Goal: Task Accomplishment & Management: Use online tool/utility

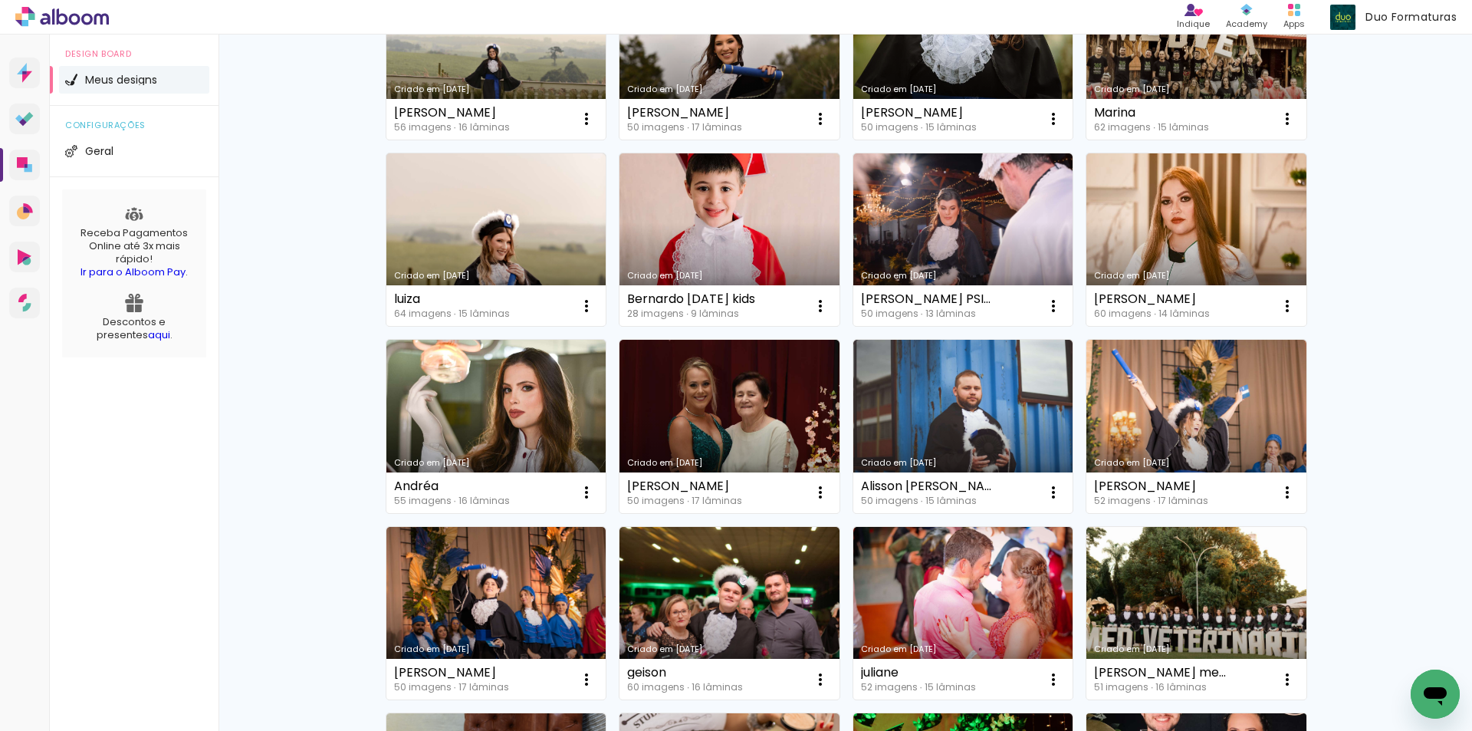
scroll to position [537, 0]
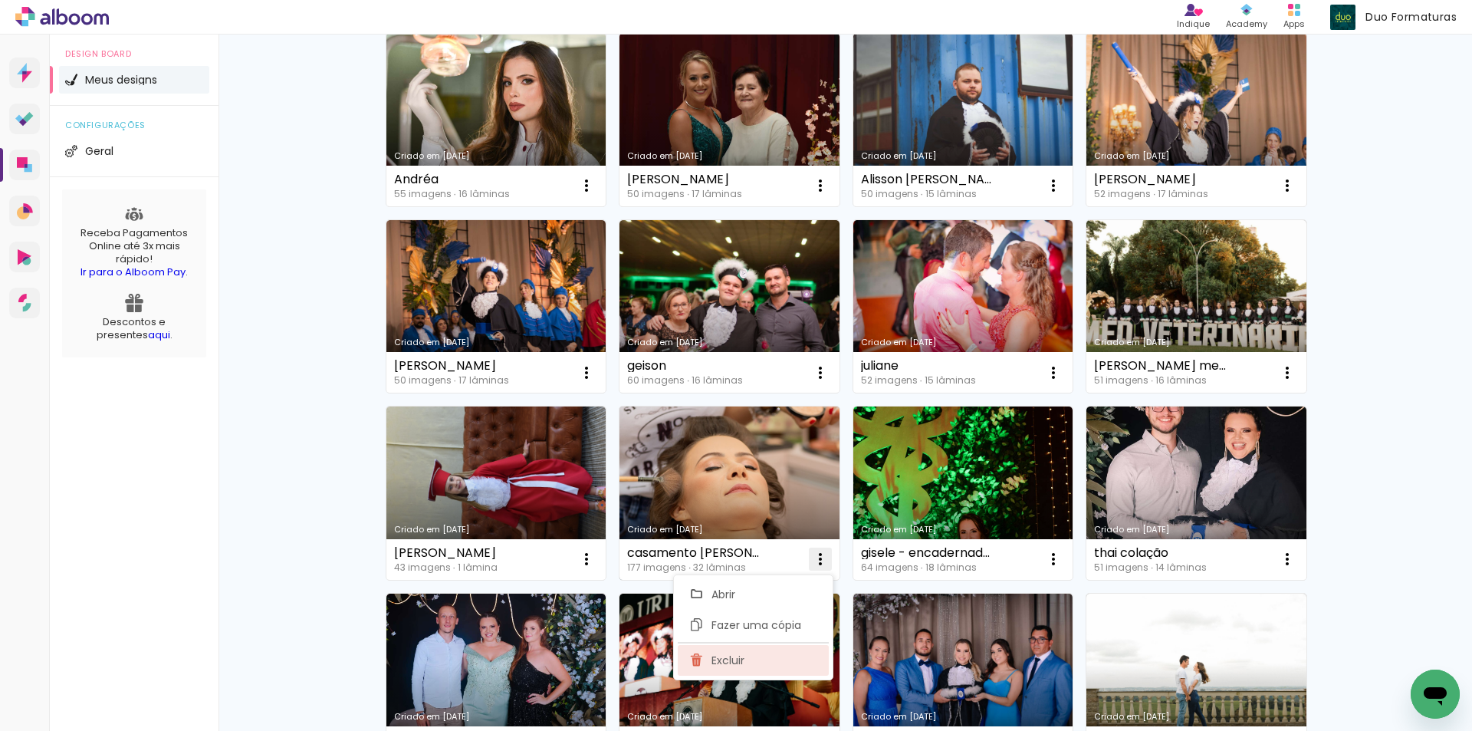
click at [747, 667] on paper-item "Excluir" at bounding box center [753, 660] width 151 height 31
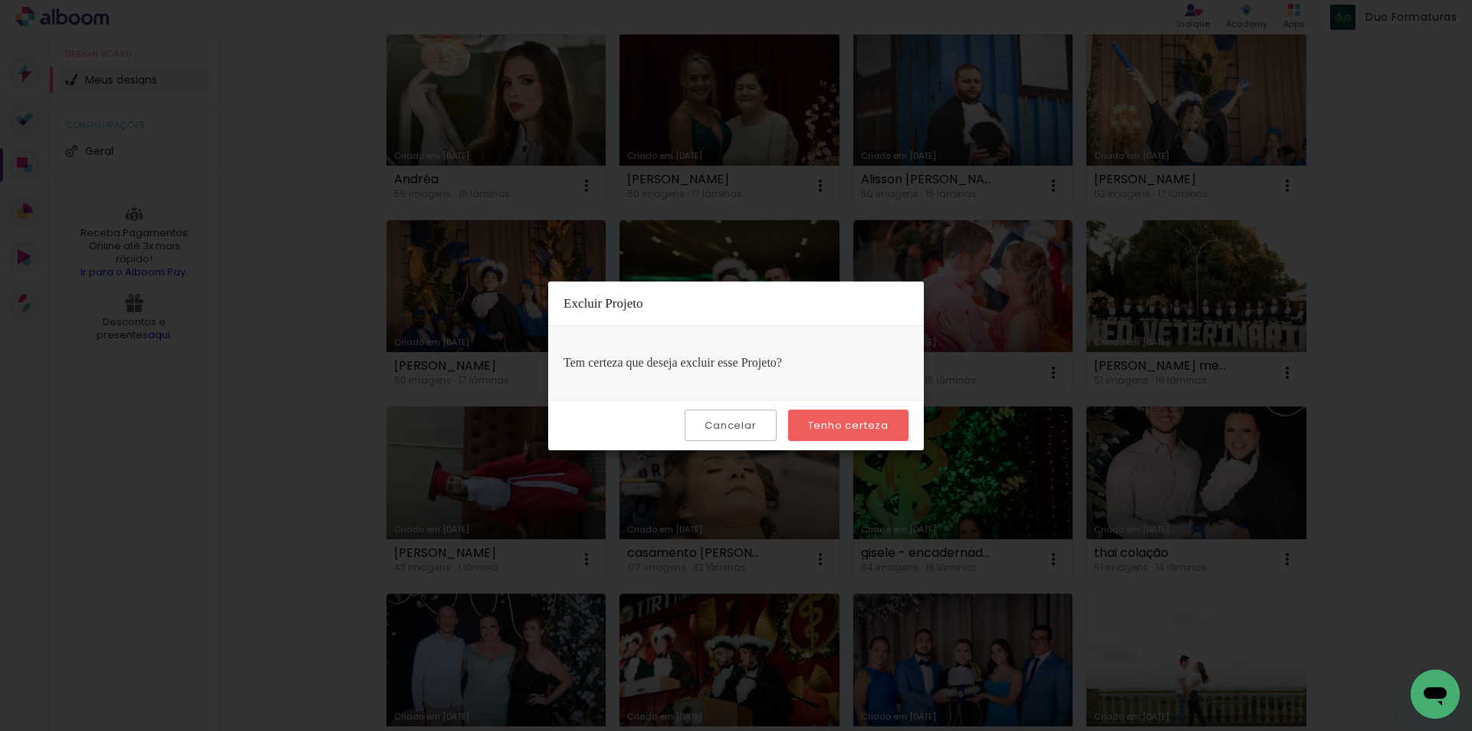
click at [0, 0] on slot "Tenho certeza" at bounding box center [0, 0] width 0 height 0
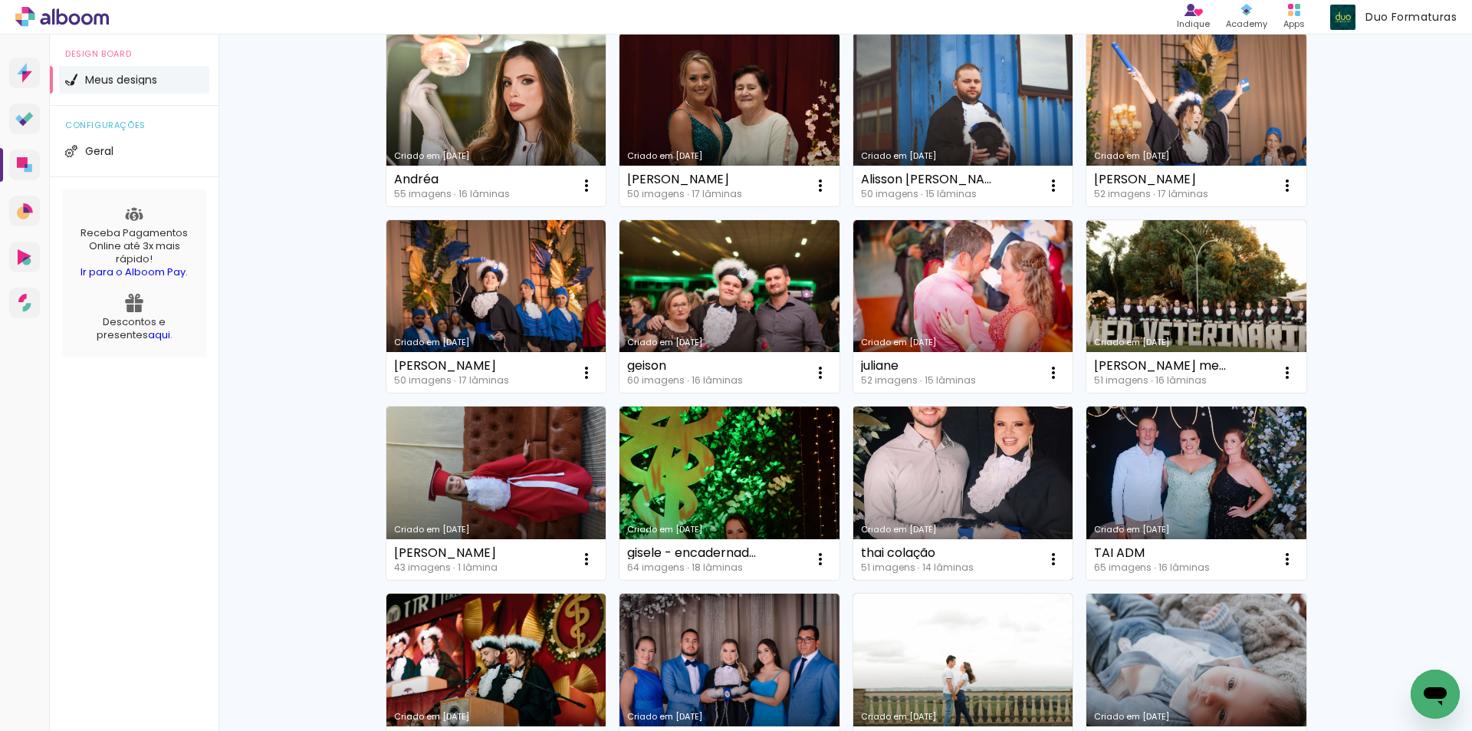
scroll to position [690, 0]
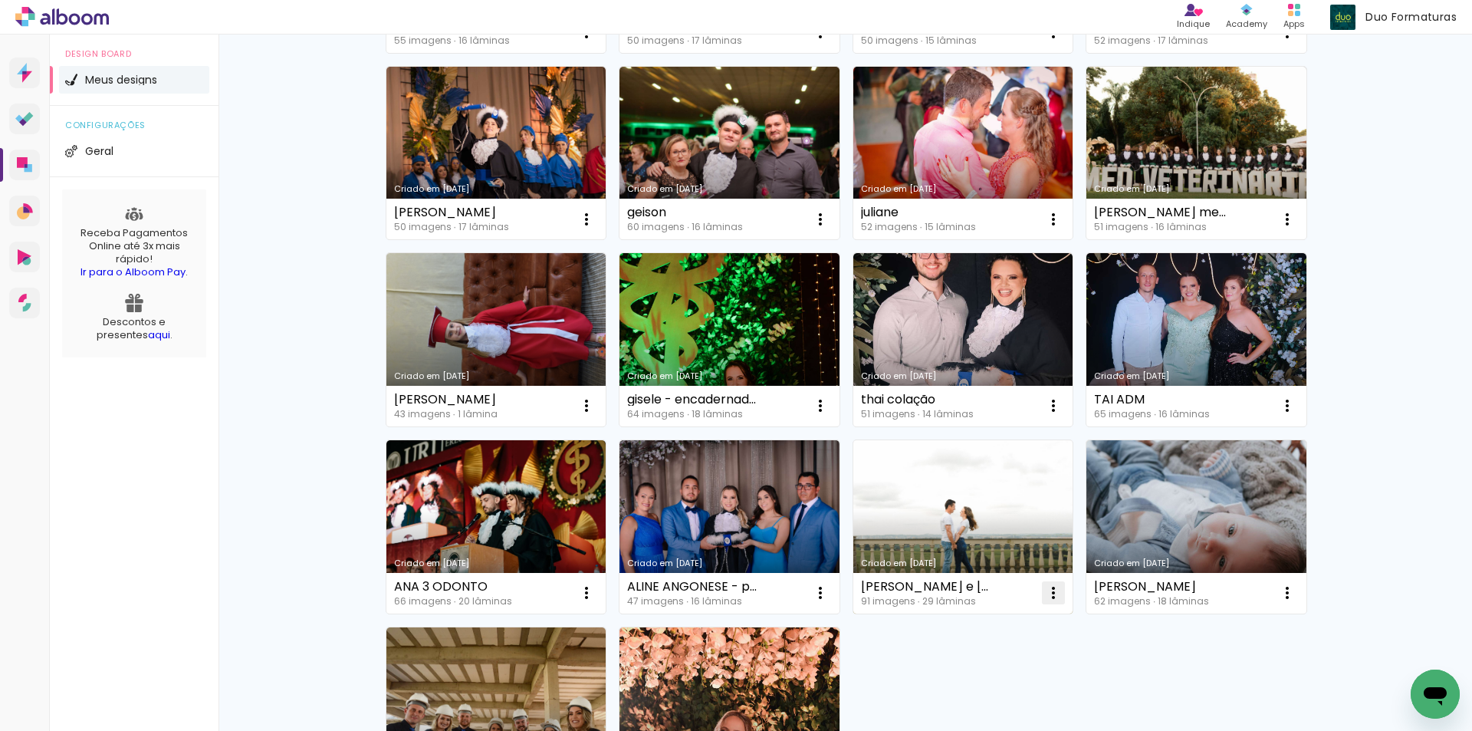
click at [943, 692] on paper-item "Excluir" at bounding box center [987, 693] width 151 height 31
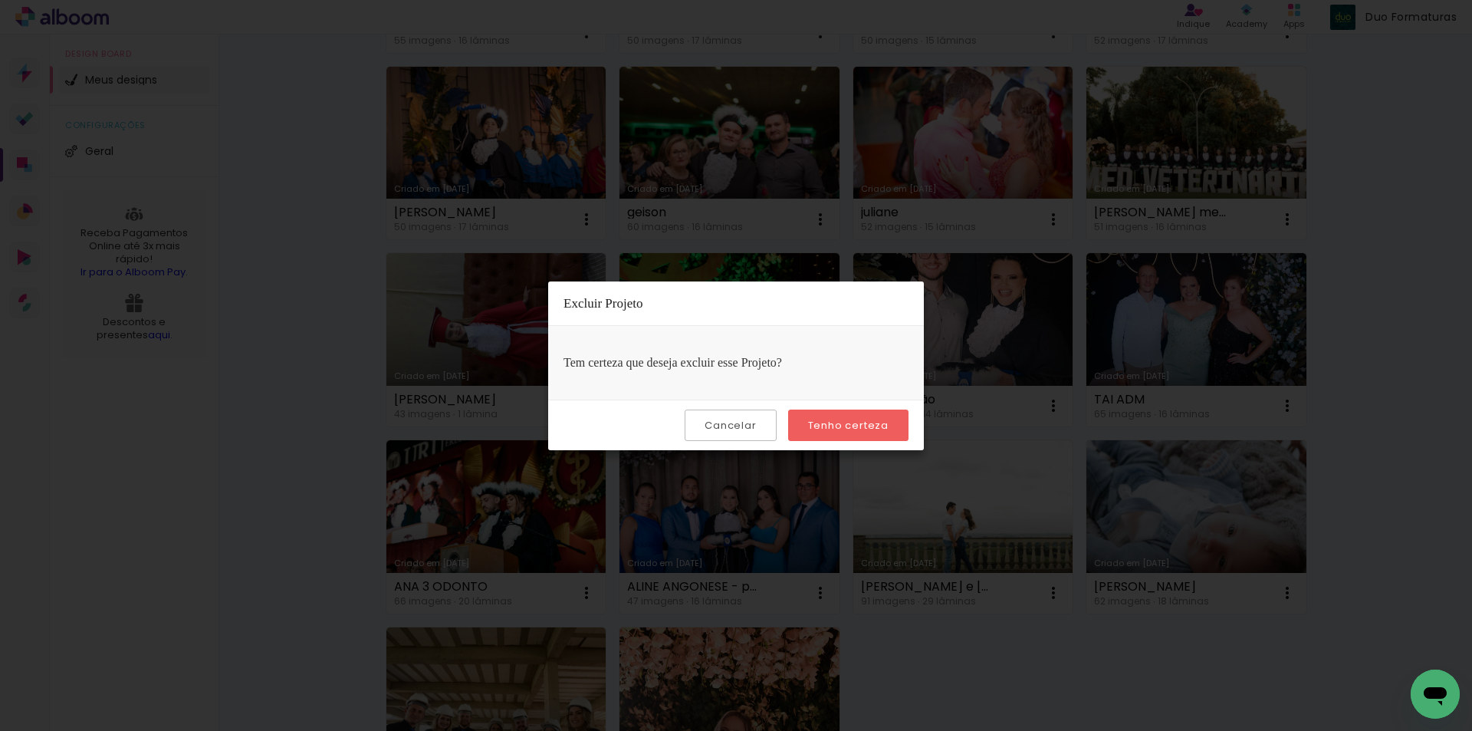
click at [0, 0] on slot "Tenho certeza" at bounding box center [0, 0] width 0 height 0
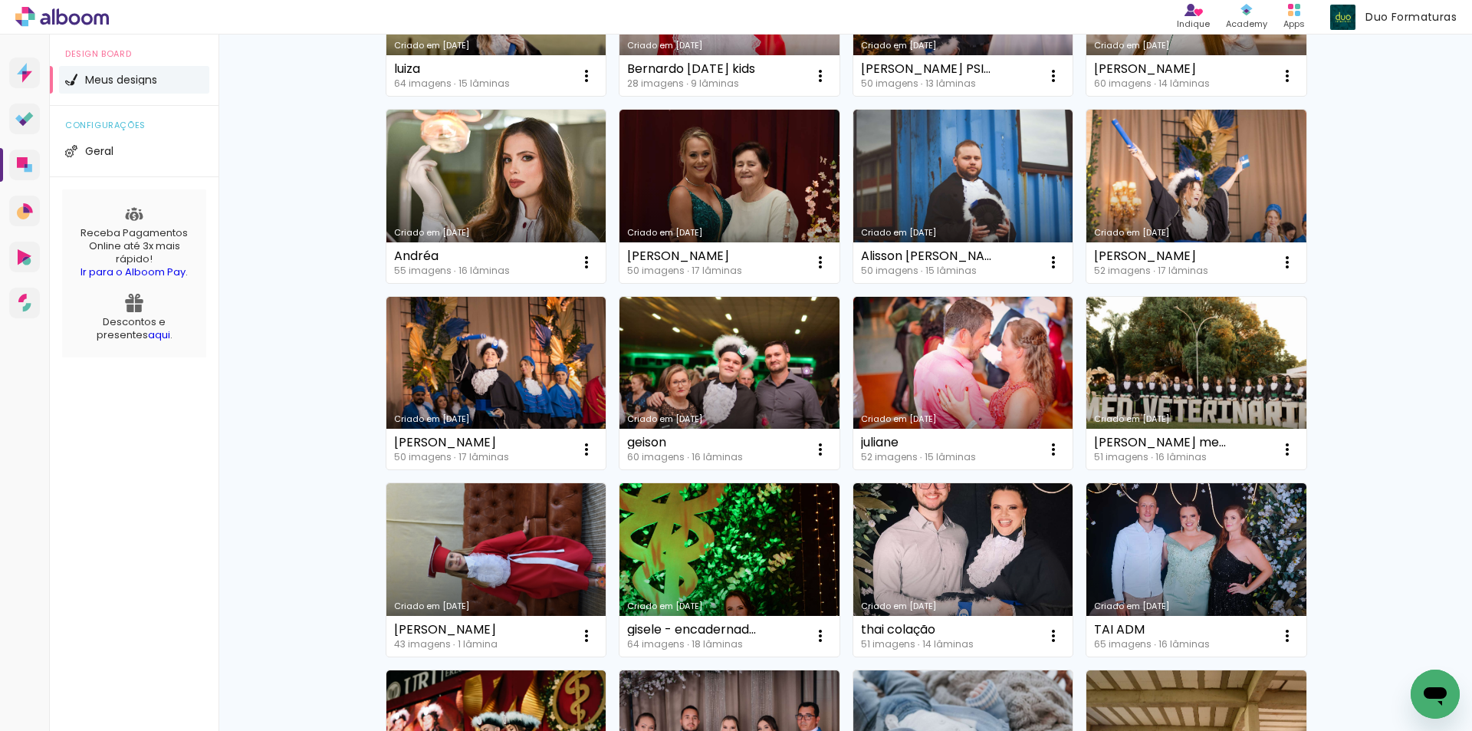
scroll to position [0, 0]
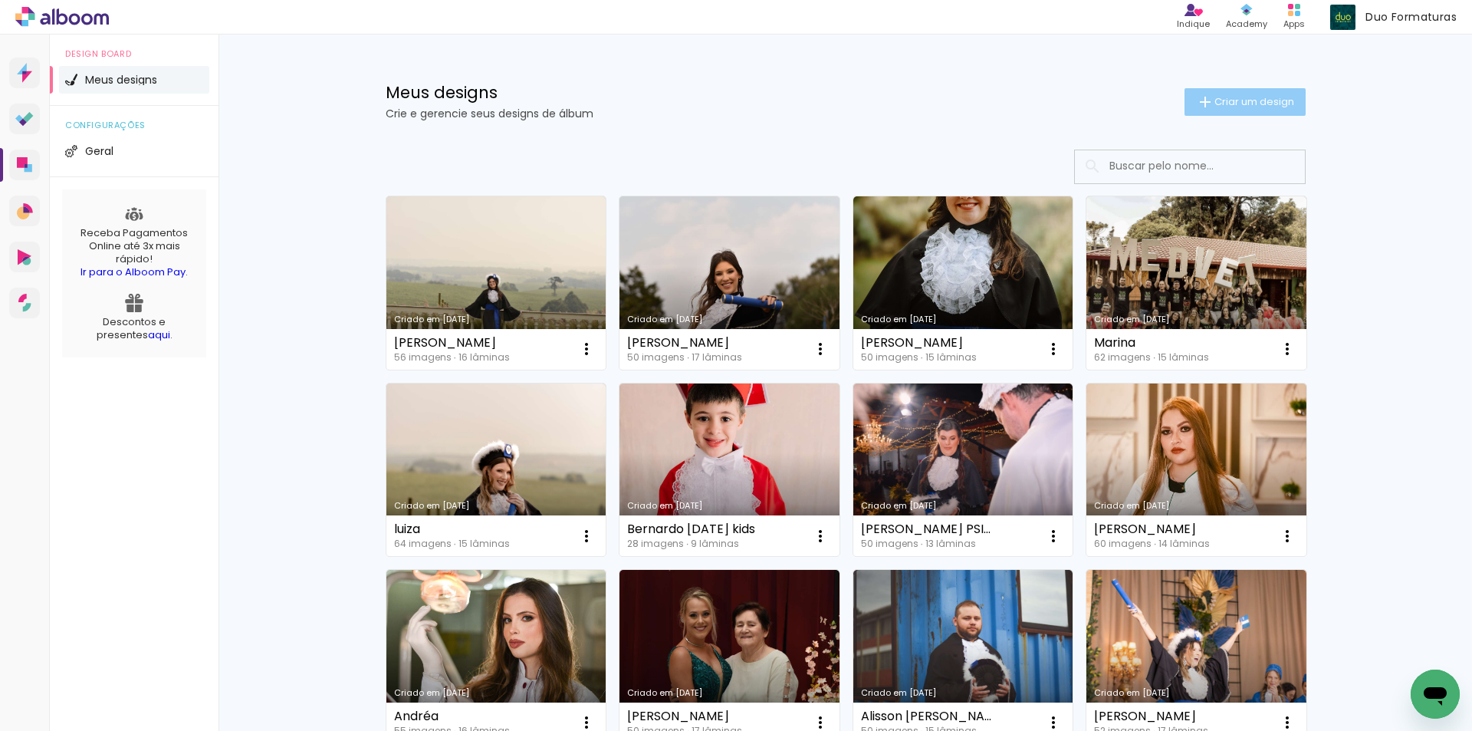
click at [1247, 110] on paper-button "Criar um design" at bounding box center [1244, 102] width 121 height 28
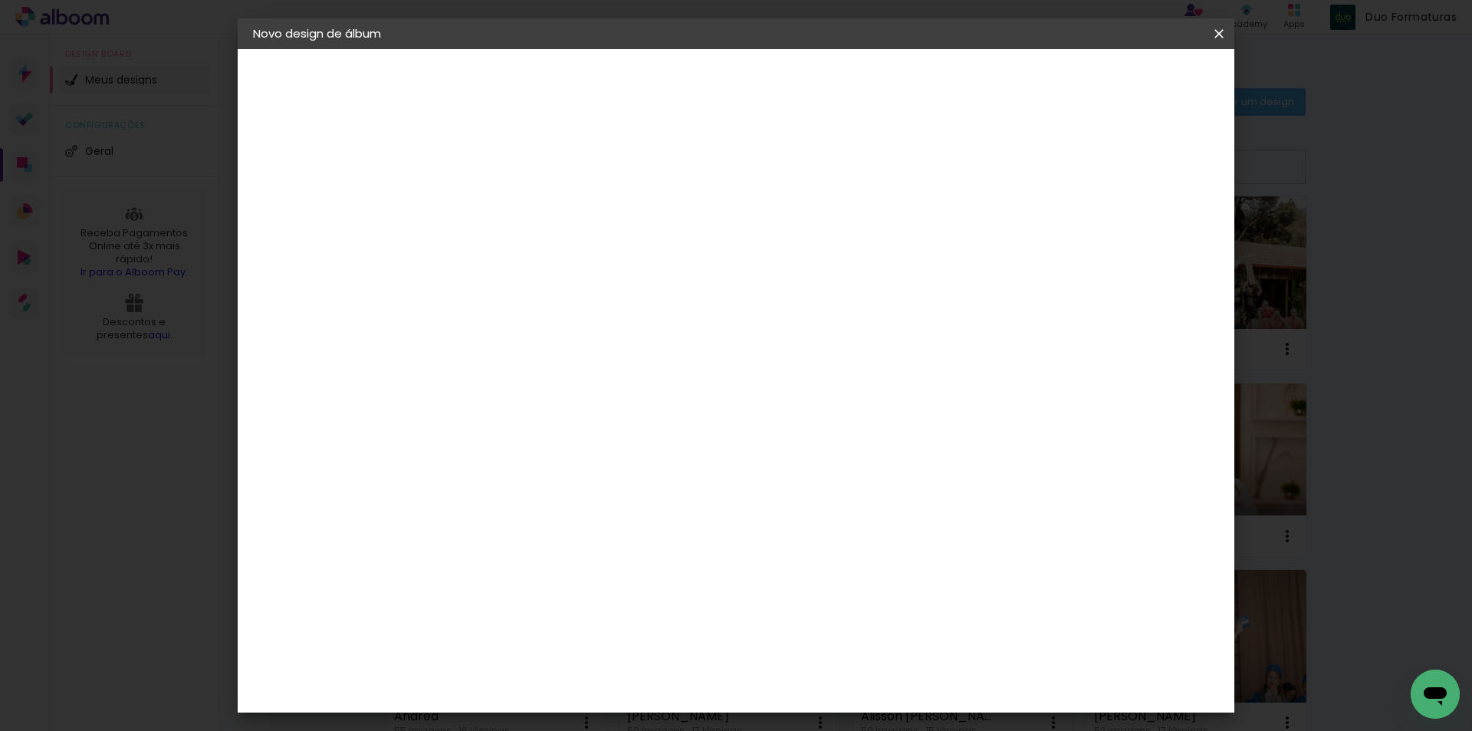
click at [504, 212] on input at bounding box center [504, 206] width 0 height 24
type input "[PERSON_NAME]"
type paper-input "[PERSON_NAME]"
click at [0, 0] on slot "Avançar" at bounding box center [0, 0] width 0 height 0
click at [584, 234] on paper-input-container "País de atuação Brasil" at bounding box center [543, 245] width 166 height 34
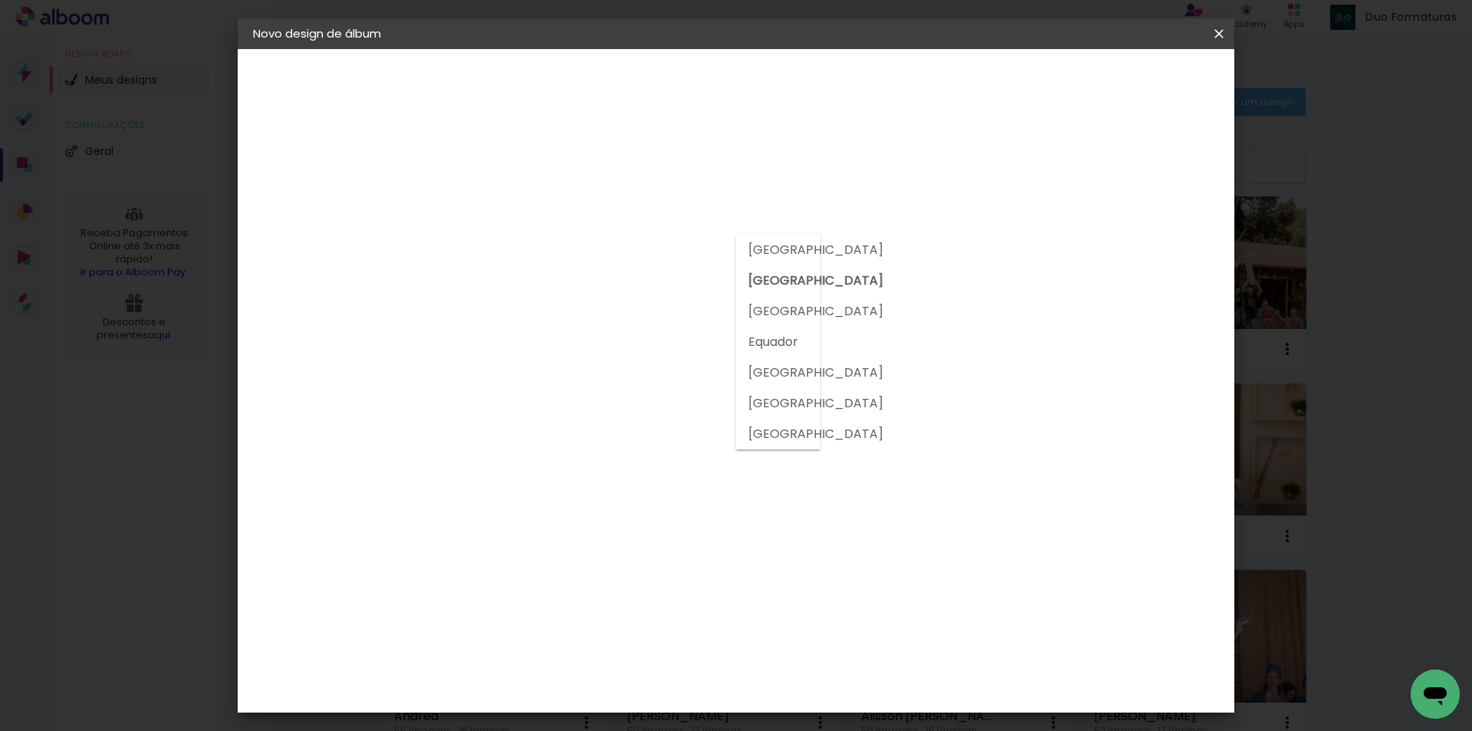
click at [608, 251] on input "[GEOGRAPHIC_DATA]" at bounding box center [536, 244] width 143 height 19
click at [0, 0] on slot "Avançar" at bounding box center [0, 0] width 0 height 0
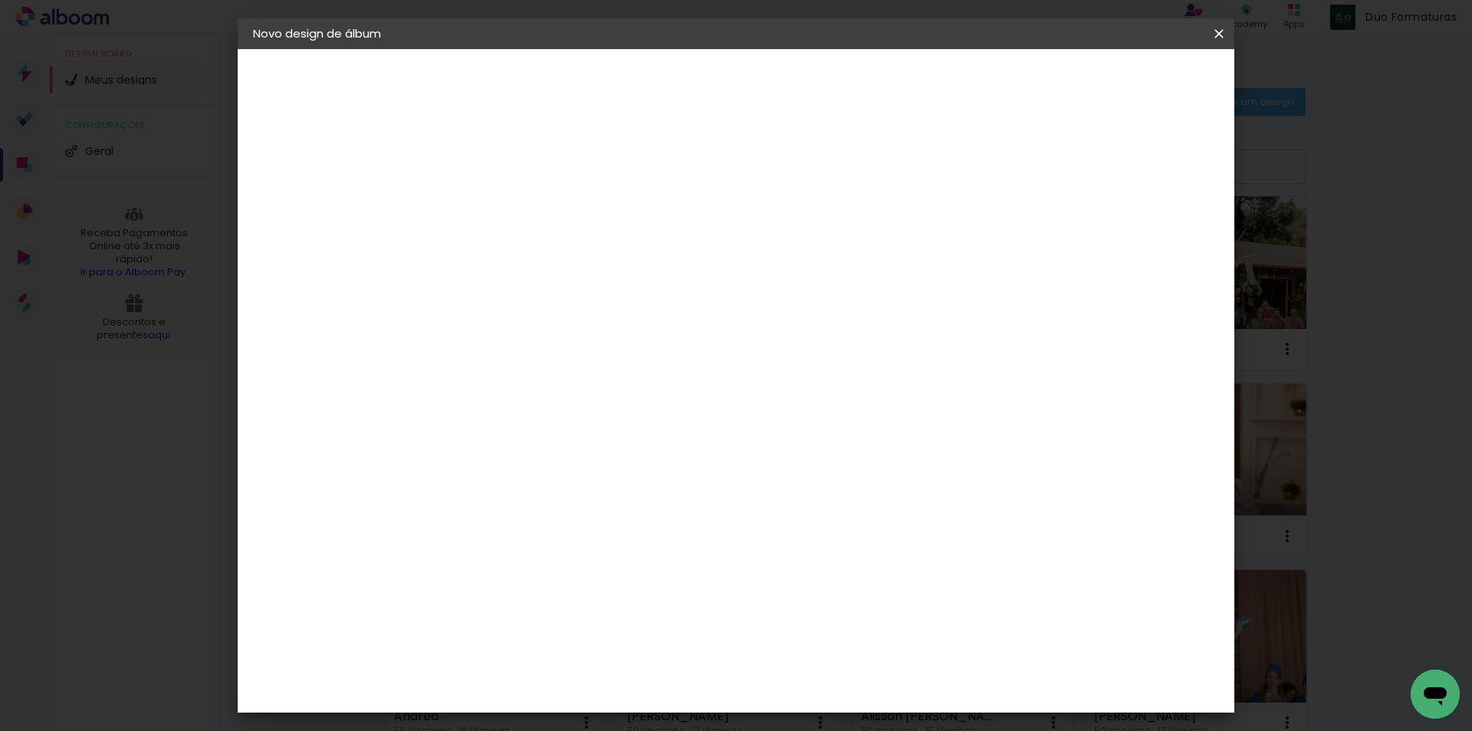
click at [607, 677] on span "20 × 20" at bounding box center [571, 697] width 71 height 41
click at [0, 0] on slot "Avançar" at bounding box center [0, 0] width 0 height 0
click at [1036, 164] on div at bounding box center [1030, 166] width 14 height 14
type paper-checkbox "on"
type input "3"
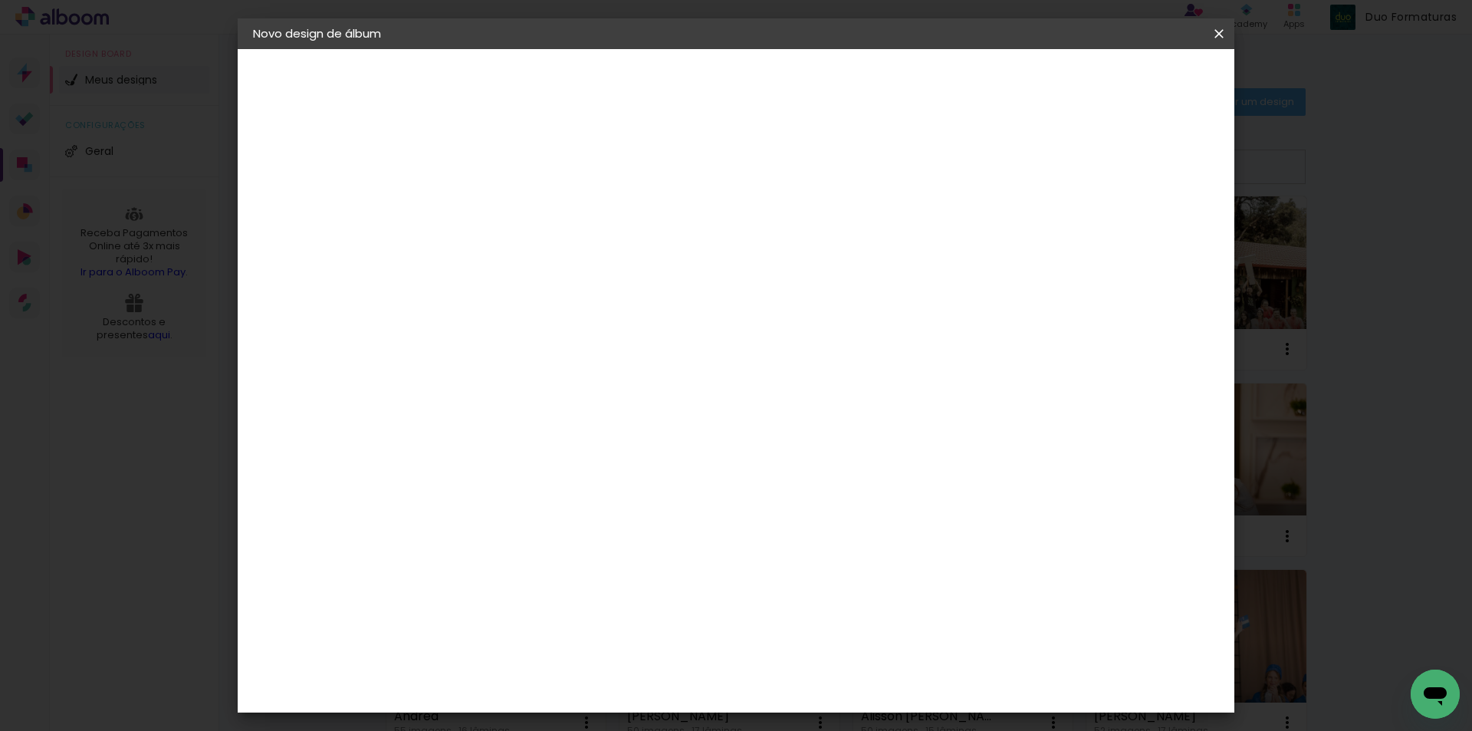
type paper-input "3"
click at [509, 160] on input "3" at bounding box center [491, 165] width 53 height 19
type input "4"
type paper-input "4"
click at [509, 160] on input "4" at bounding box center [491, 165] width 53 height 19
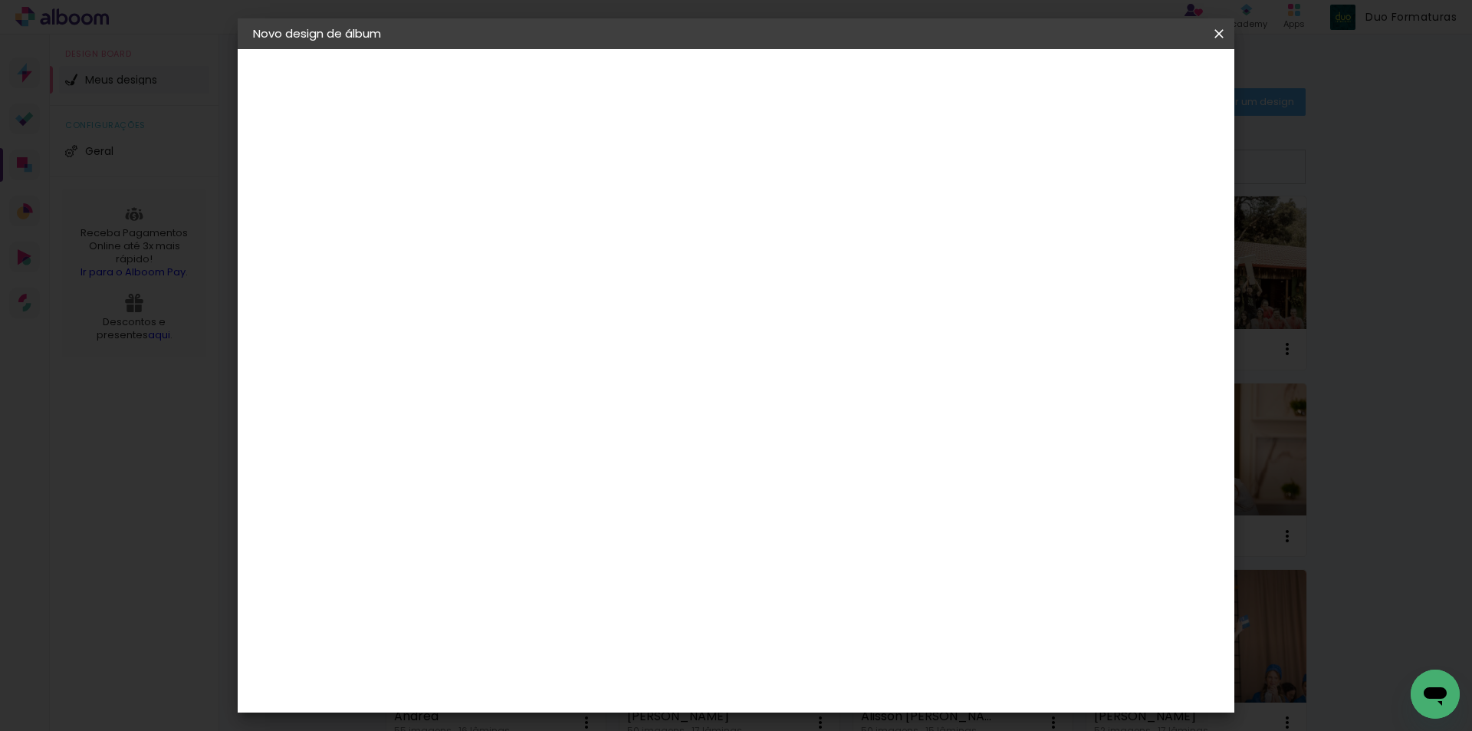
type input "5"
type paper-input "5"
click at [509, 160] on input "5" at bounding box center [491, 165] width 53 height 19
click at [1123, 82] on span "Iniciar design" at bounding box center [1088, 81] width 70 height 11
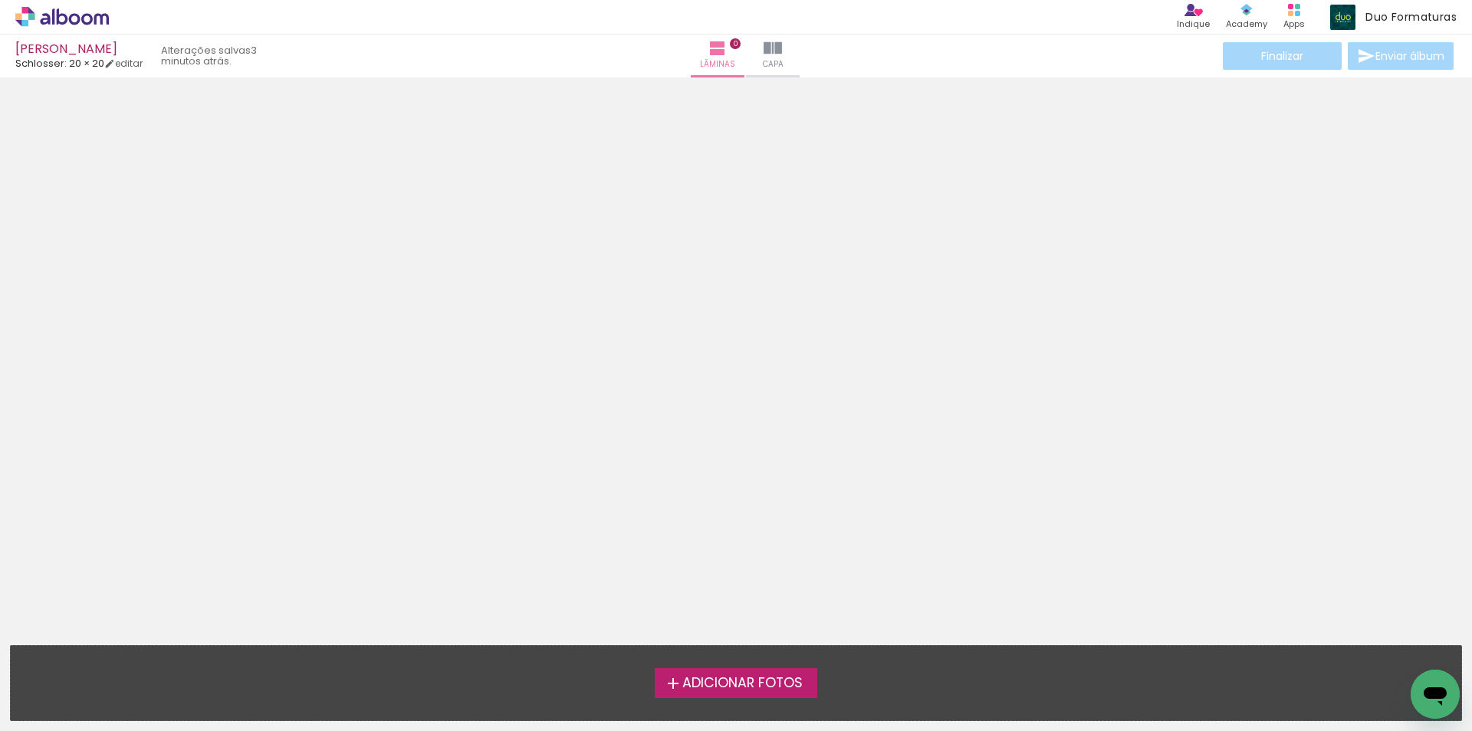
click at [752, 685] on span "Adicionar Fotos" at bounding box center [742, 683] width 120 height 14
click at [0, 0] on input "file" at bounding box center [0, 0] width 0 height 0
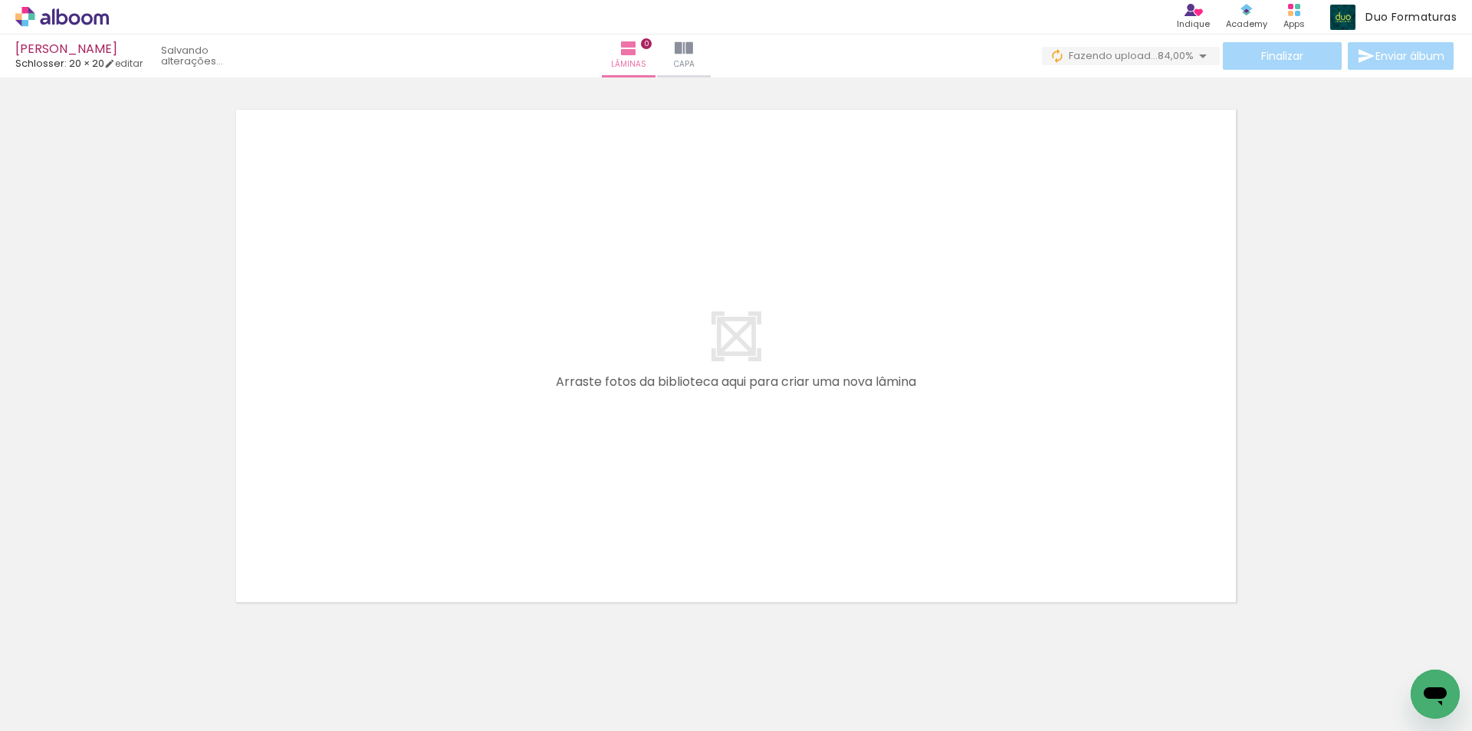
drag, startPoint x: 1184, startPoint y: 719, endPoint x: 10, endPoint y: 27, distance: 1363.3
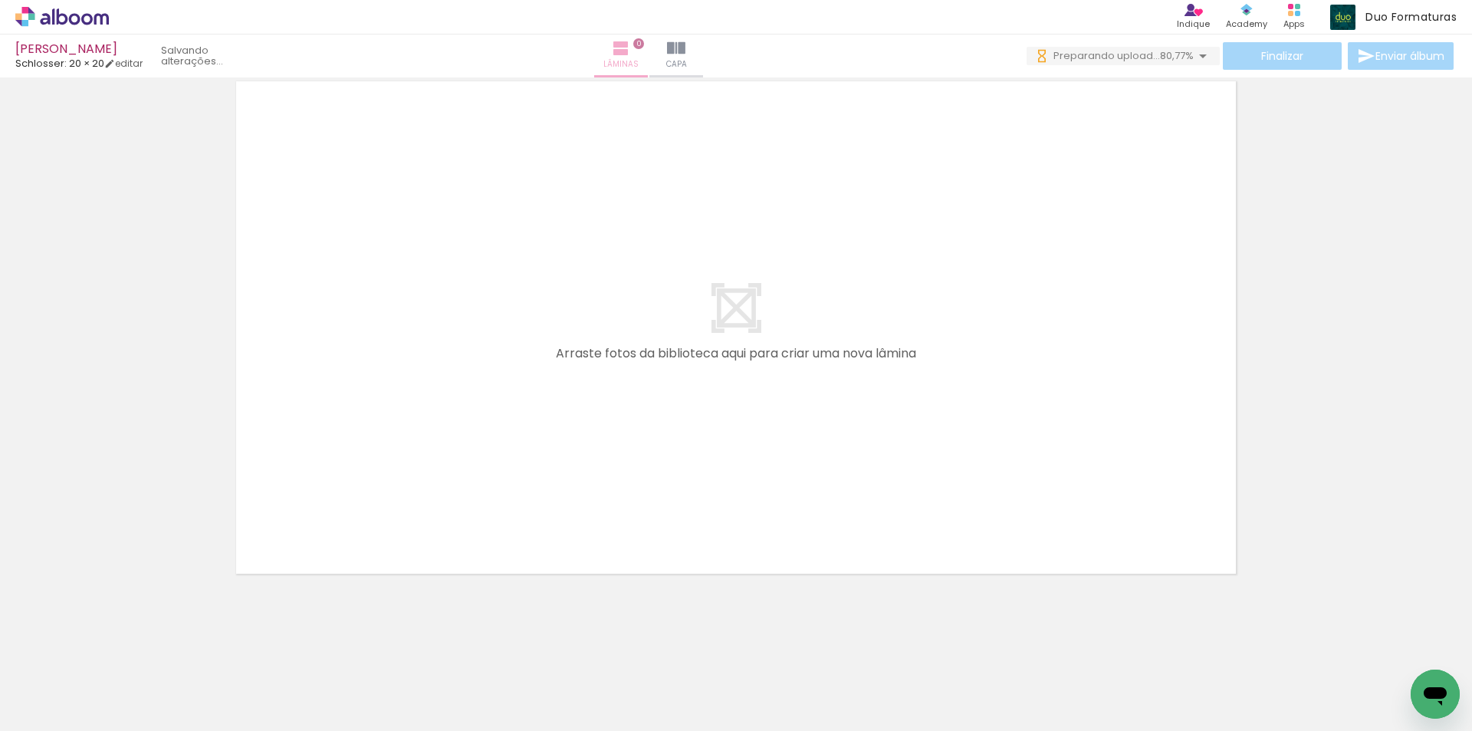
click at [648, 51] on paper-button "Lâminas 0" at bounding box center [621, 55] width 54 height 43
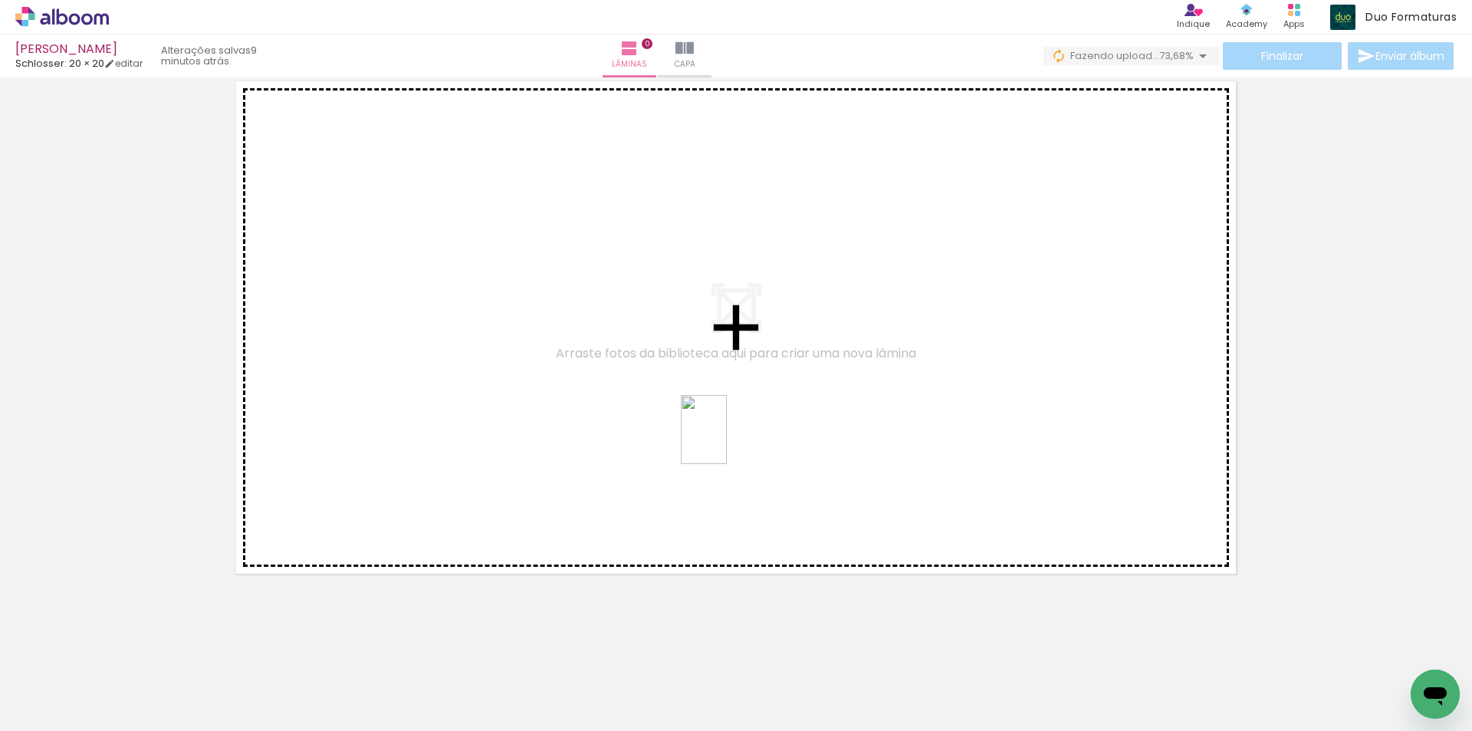
drag, startPoint x: 1408, startPoint y: 672, endPoint x: 727, endPoint y: 441, distance: 719.5
click at [727, 441] on quentale-workspace at bounding box center [736, 365] width 1472 height 731
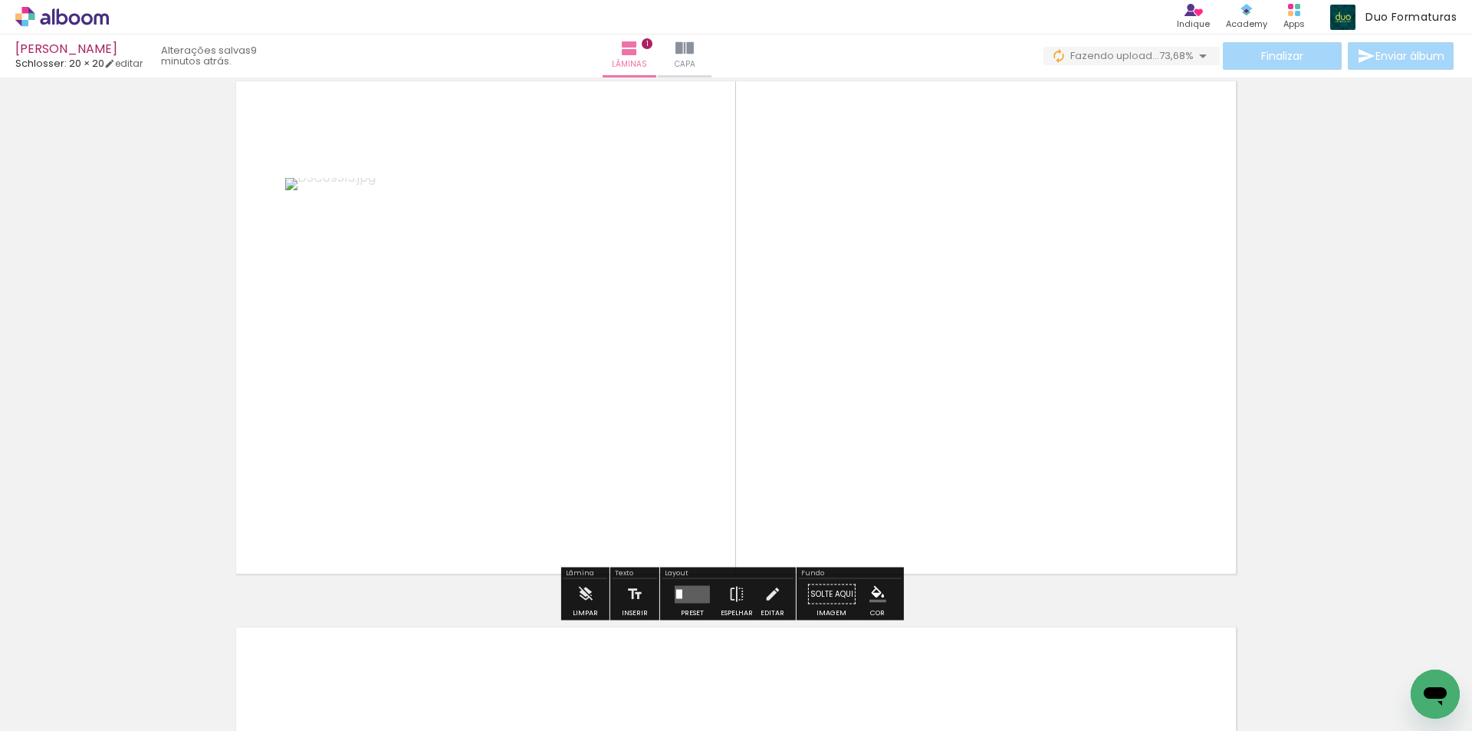
scroll to position [20, 0]
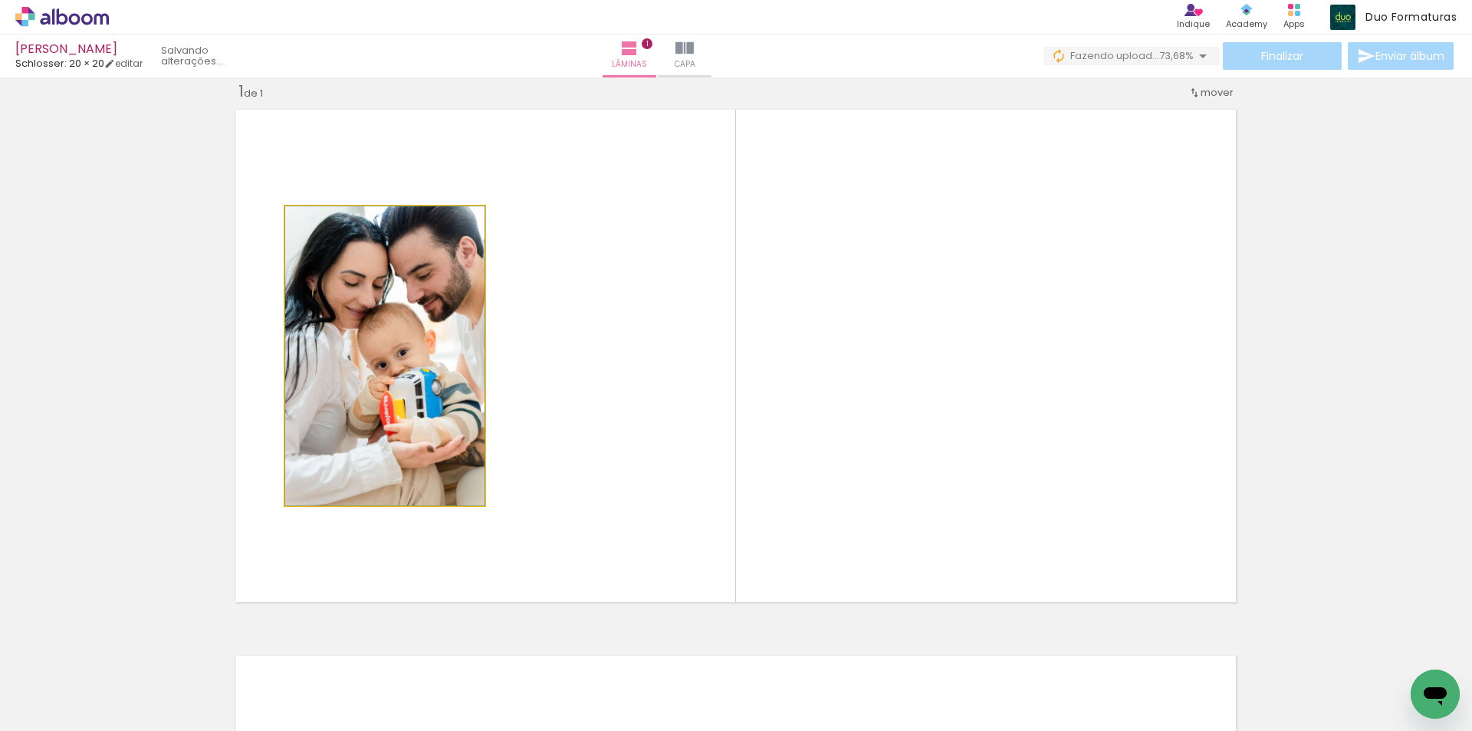
click at [421, 397] on quentale-photo at bounding box center [384, 355] width 199 height 299
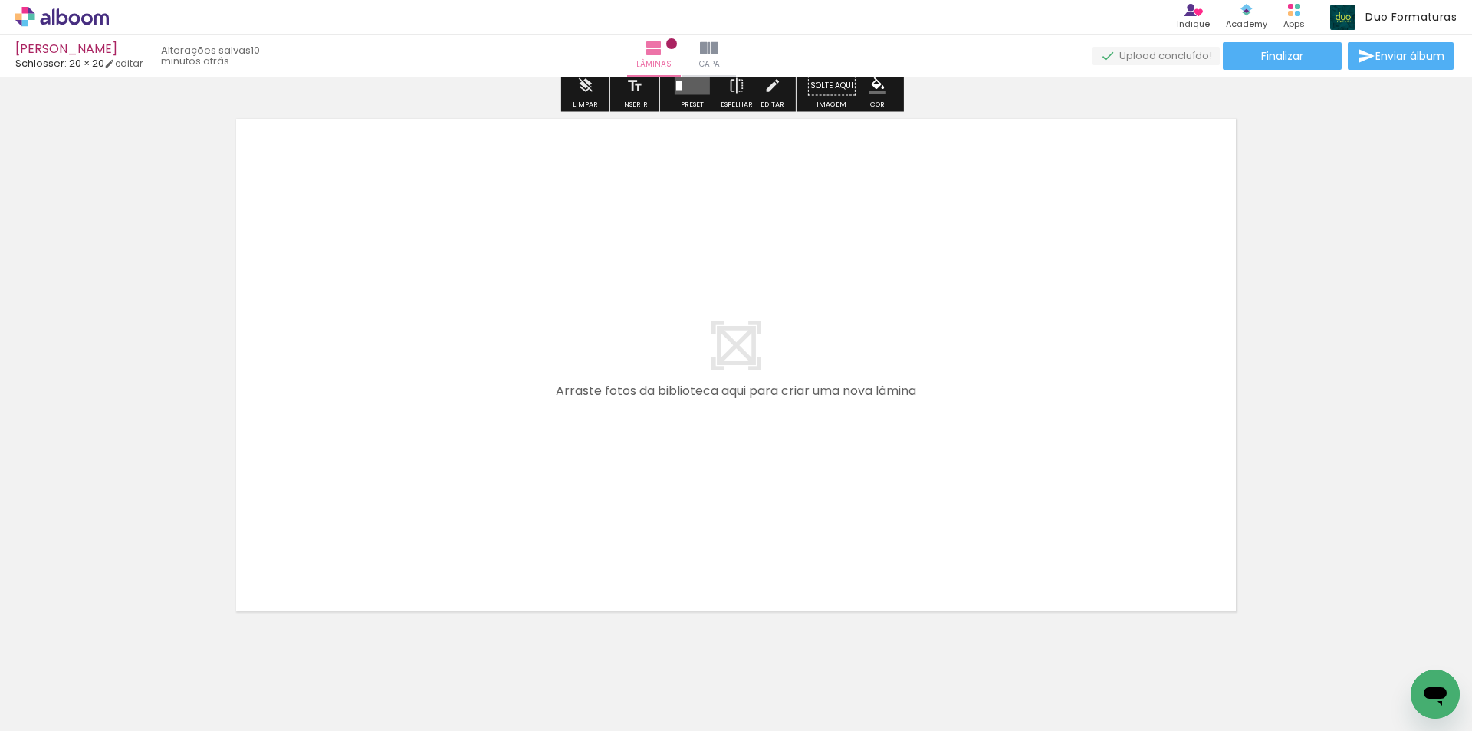
scroll to position [594, 0]
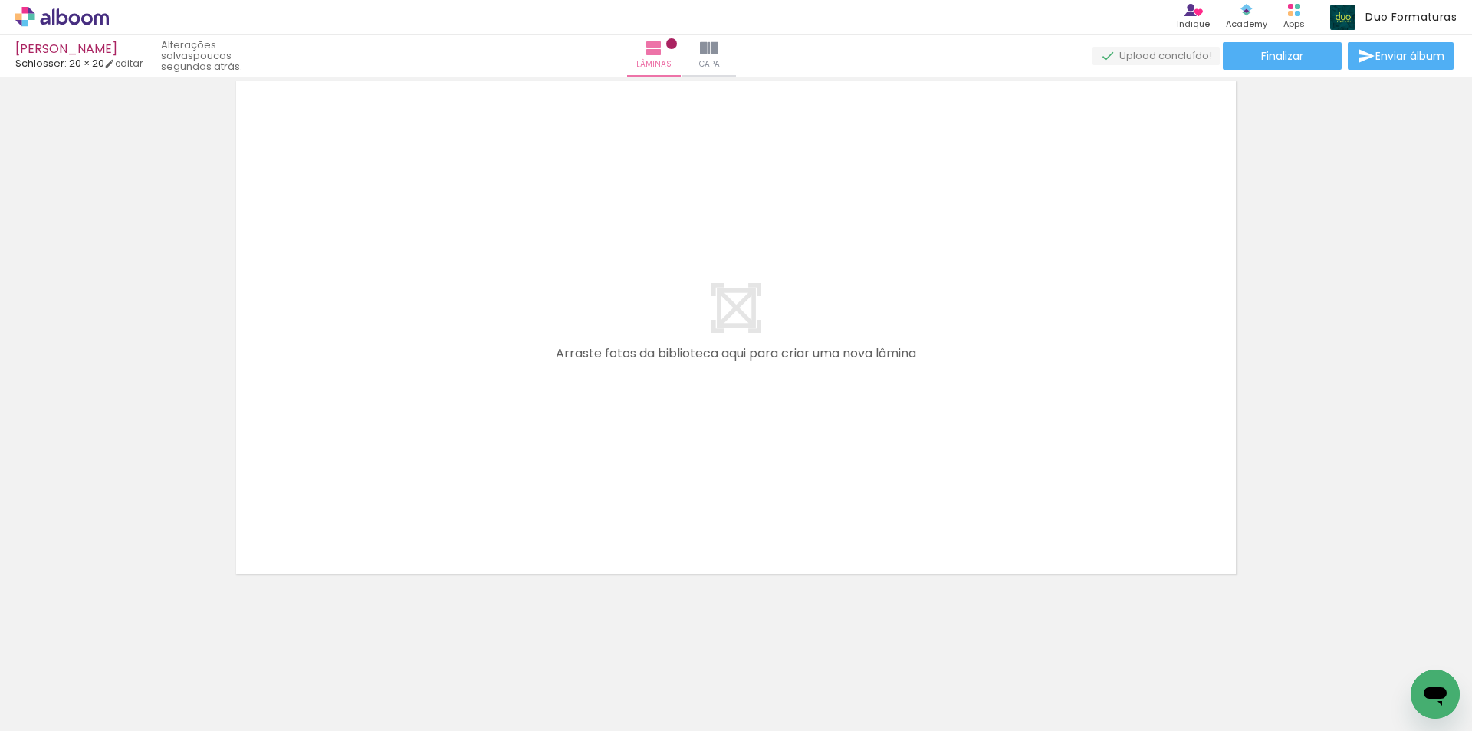
click at [235, 688] on div at bounding box center [239, 679] width 51 height 76
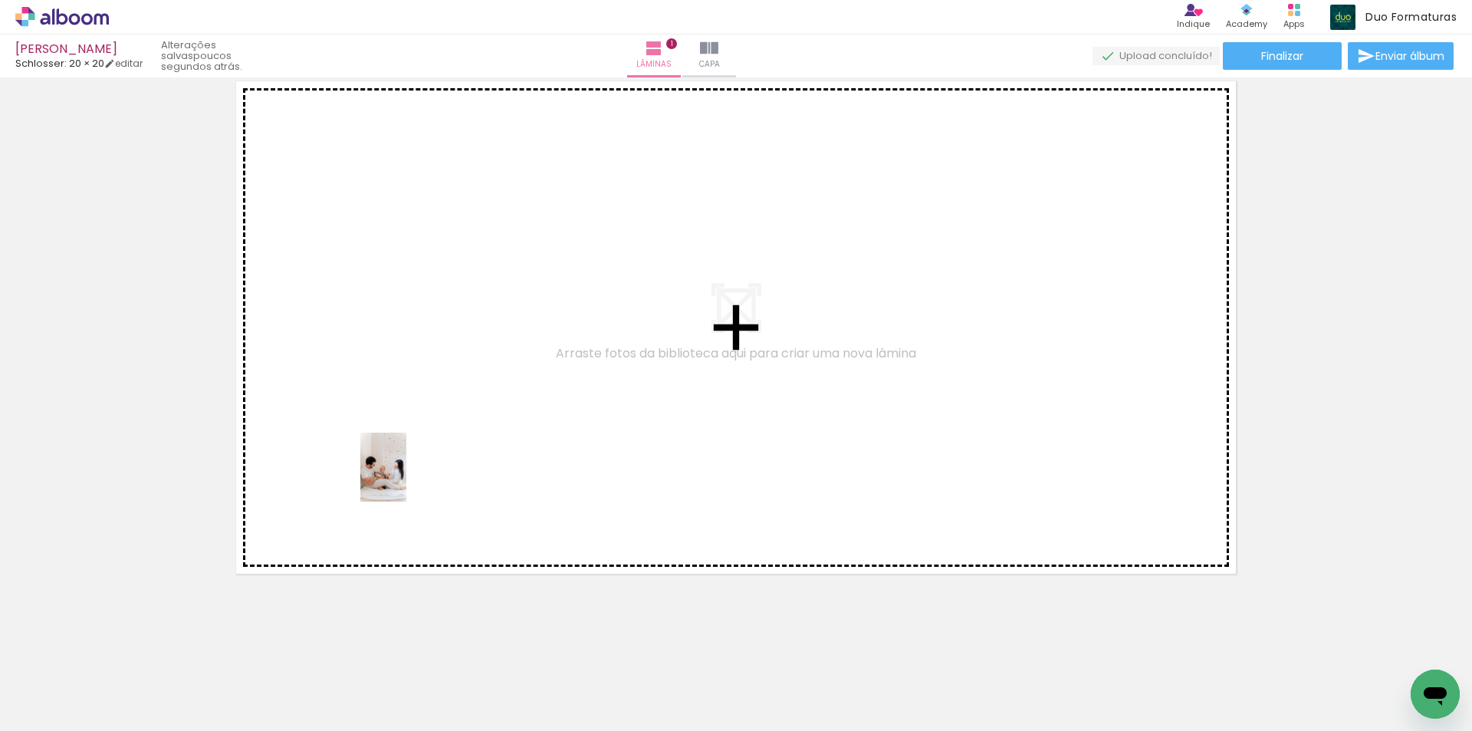
drag, startPoint x: 258, startPoint y: 682, endPoint x: 406, endPoint y: 478, distance: 251.8
click at [406, 478] on quentale-workspace at bounding box center [736, 365] width 1472 height 731
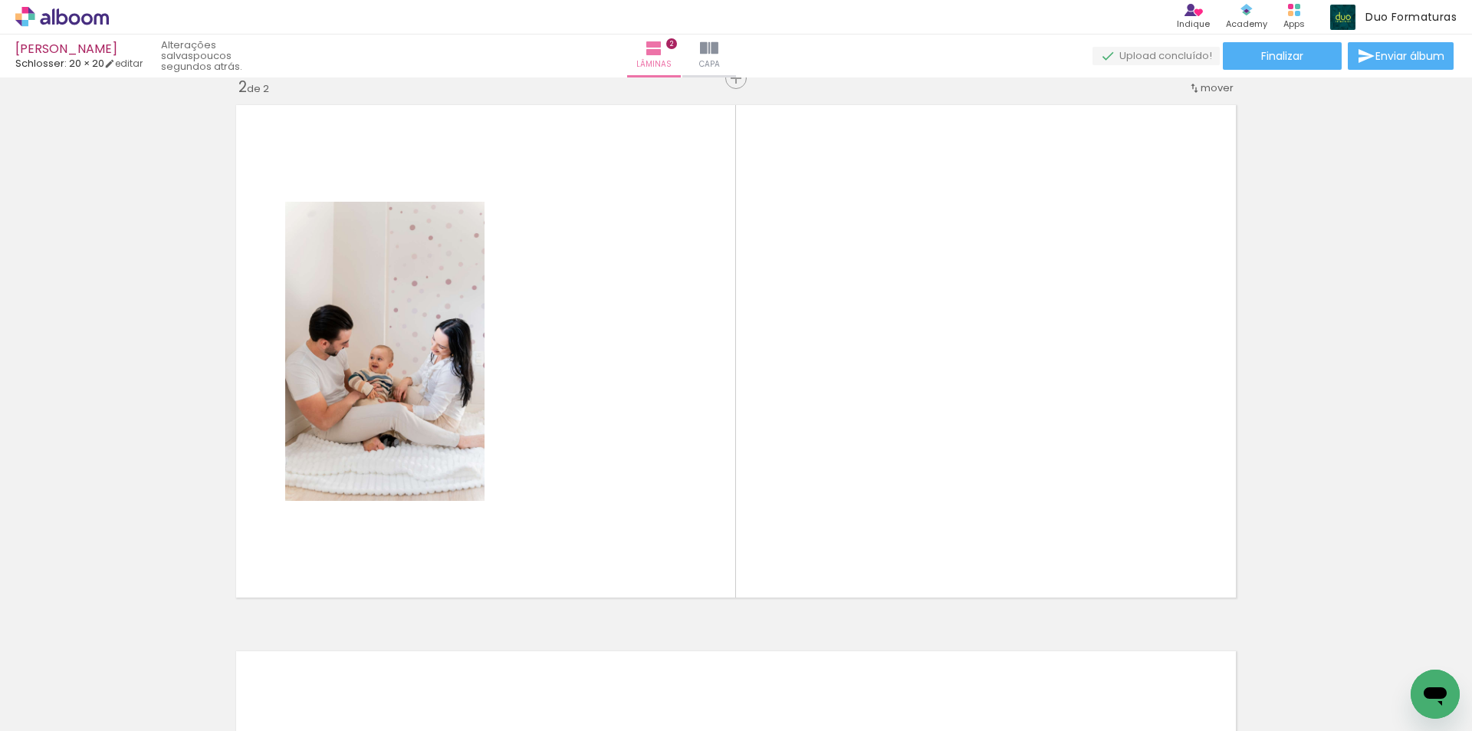
scroll to position [566, 0]
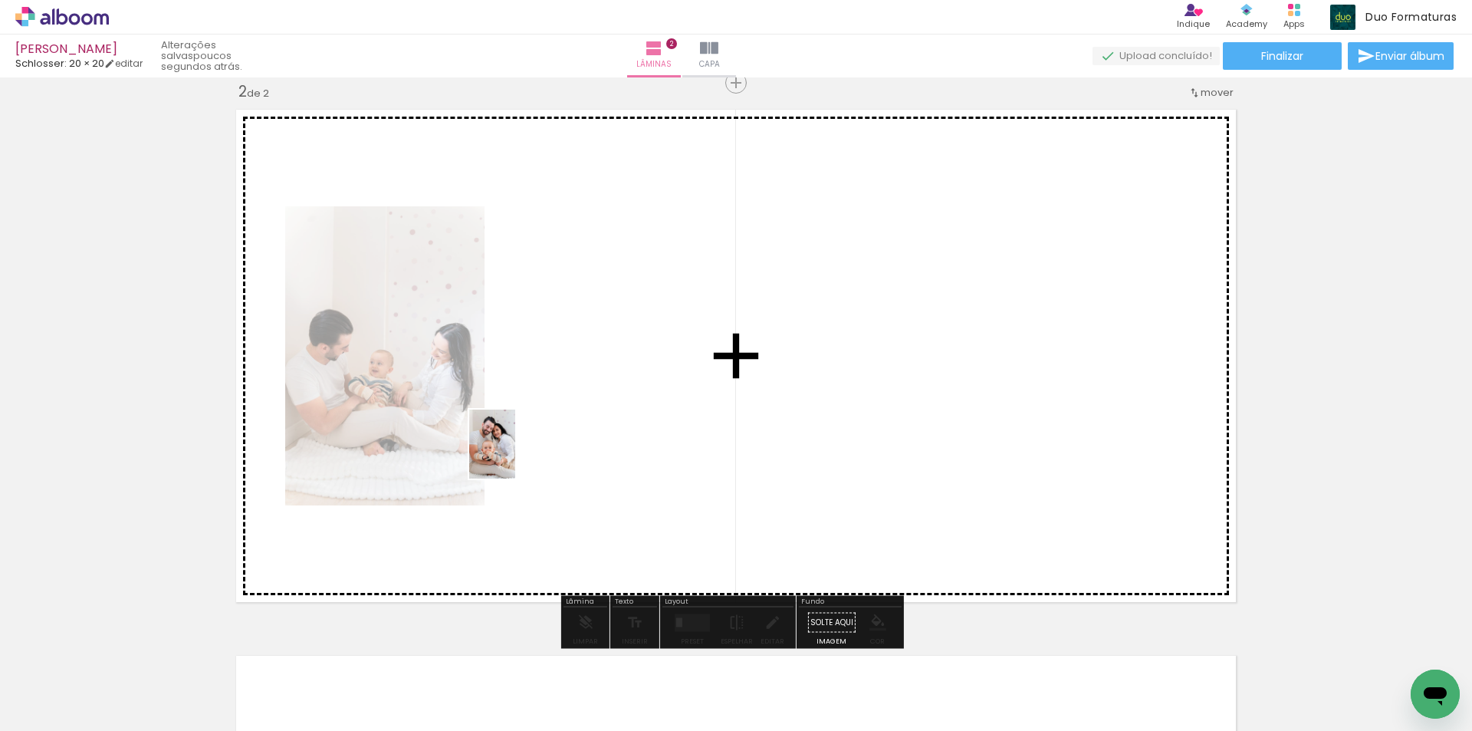
drag, startPoint x: 327, startPoint y: 698, endPoint x: 515, endPoint y: 455, distance: 307.1
click at [515, 455] on quentale-workspace at bounding box center [736, 365] width 1472 height 731
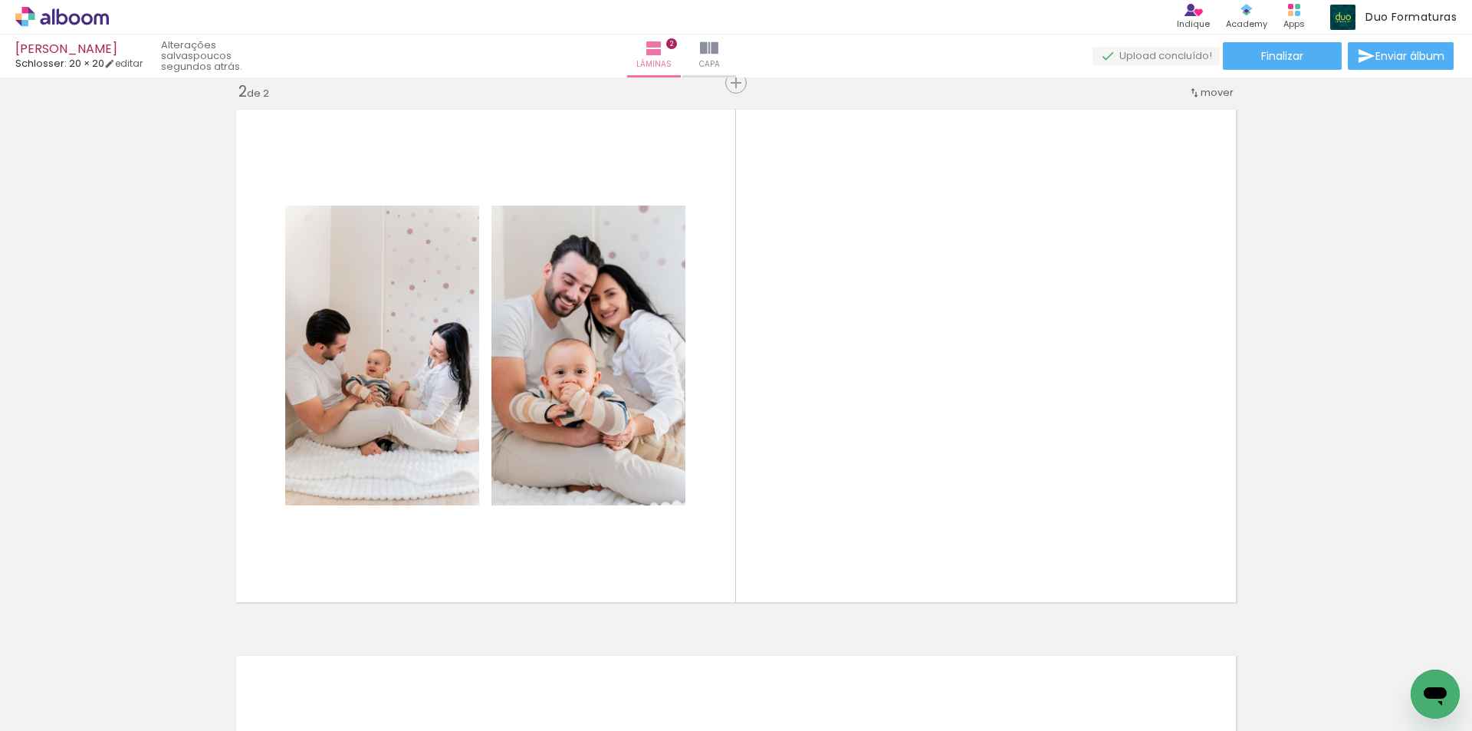
click at [262, 681] on div at bounding box center [239, 679] width 46 height 69
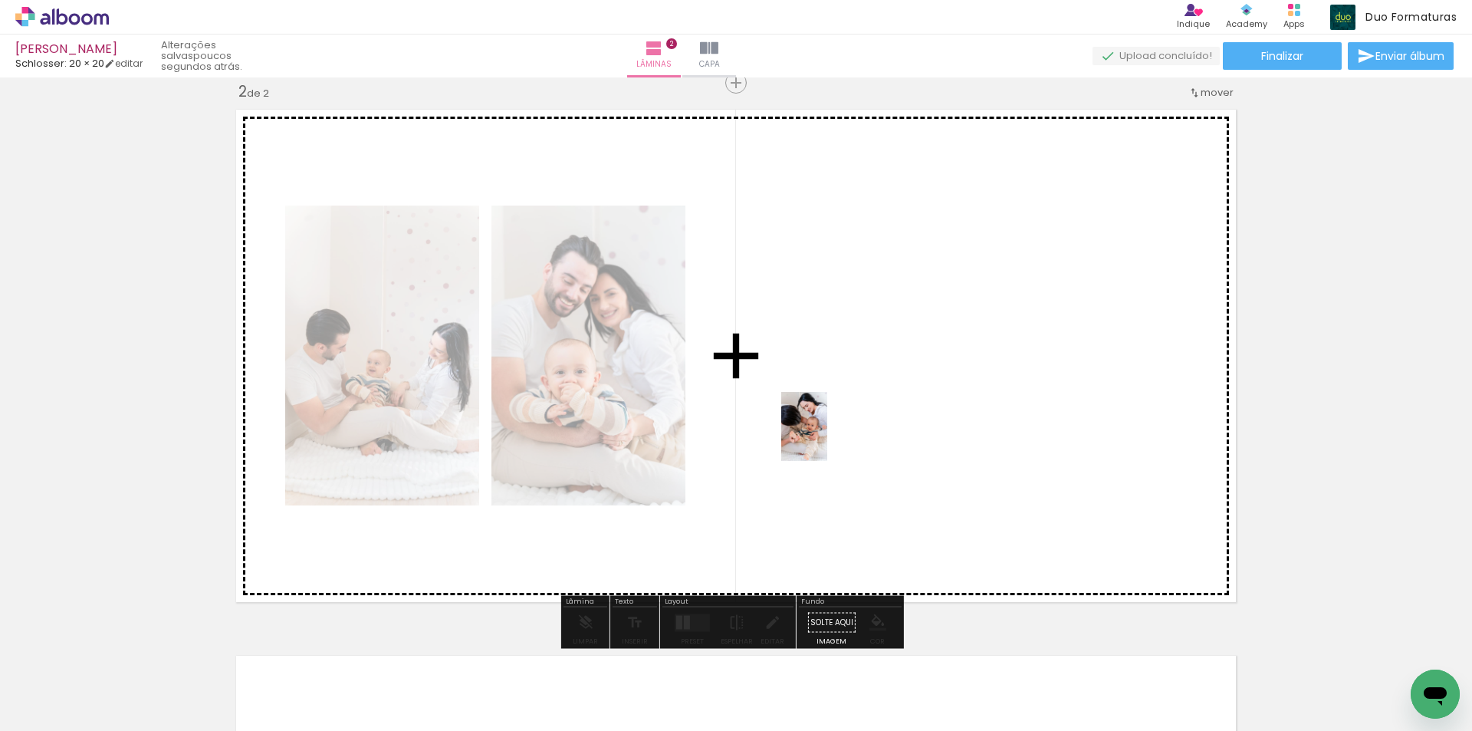
drag, startPoint x: 419, startPoint y: 696, endPoint x: 827, endPoint y: 438, distance: 482.8
click at [827, 438] on quentale-workspace at bounding box center [736, 365] width 1472 height 731
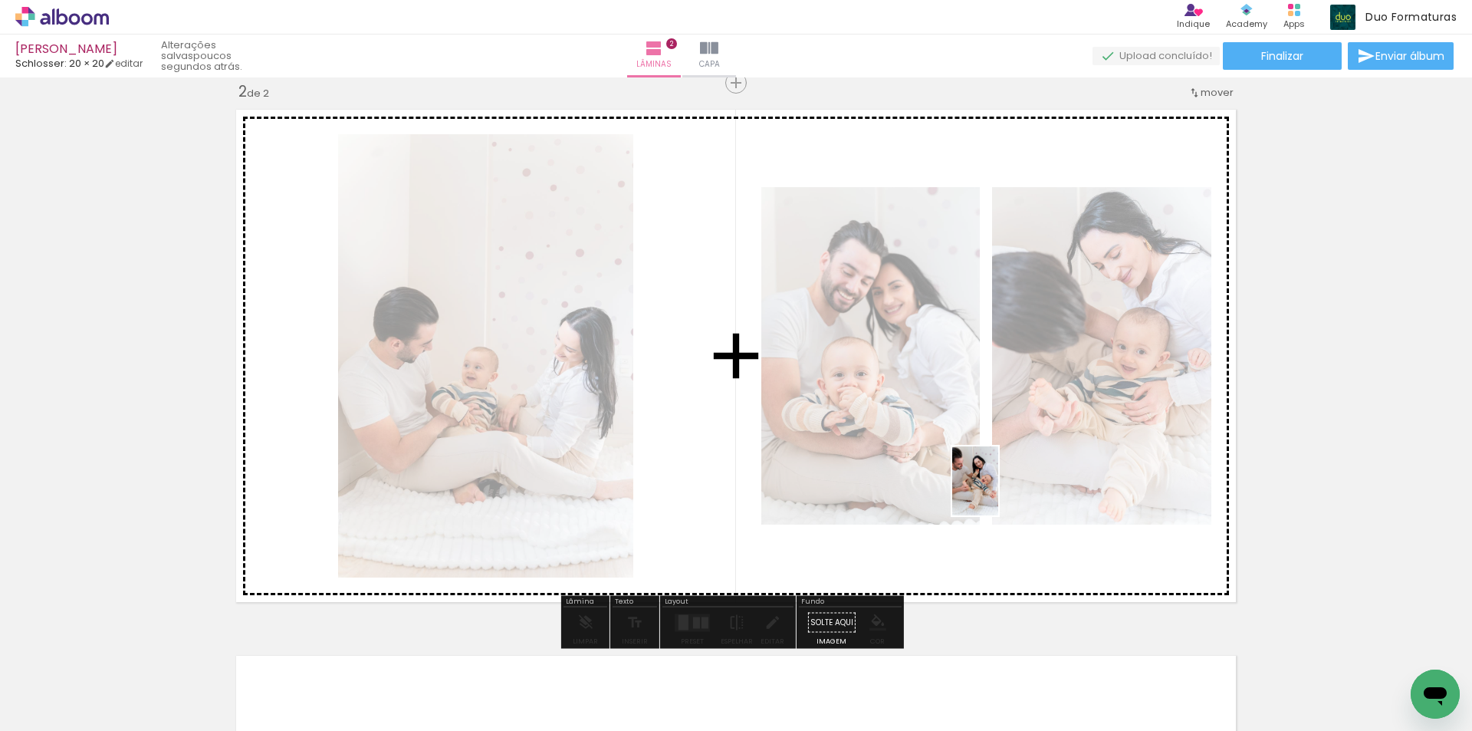
drag, startPoint x: 506, startPoint y: 697, endPoint x: 1004, endPoint y: 490, distance: 538.9
click at [1004, 490] on quentale-workspace at bounding box center [736, 365] width 1472 height 731
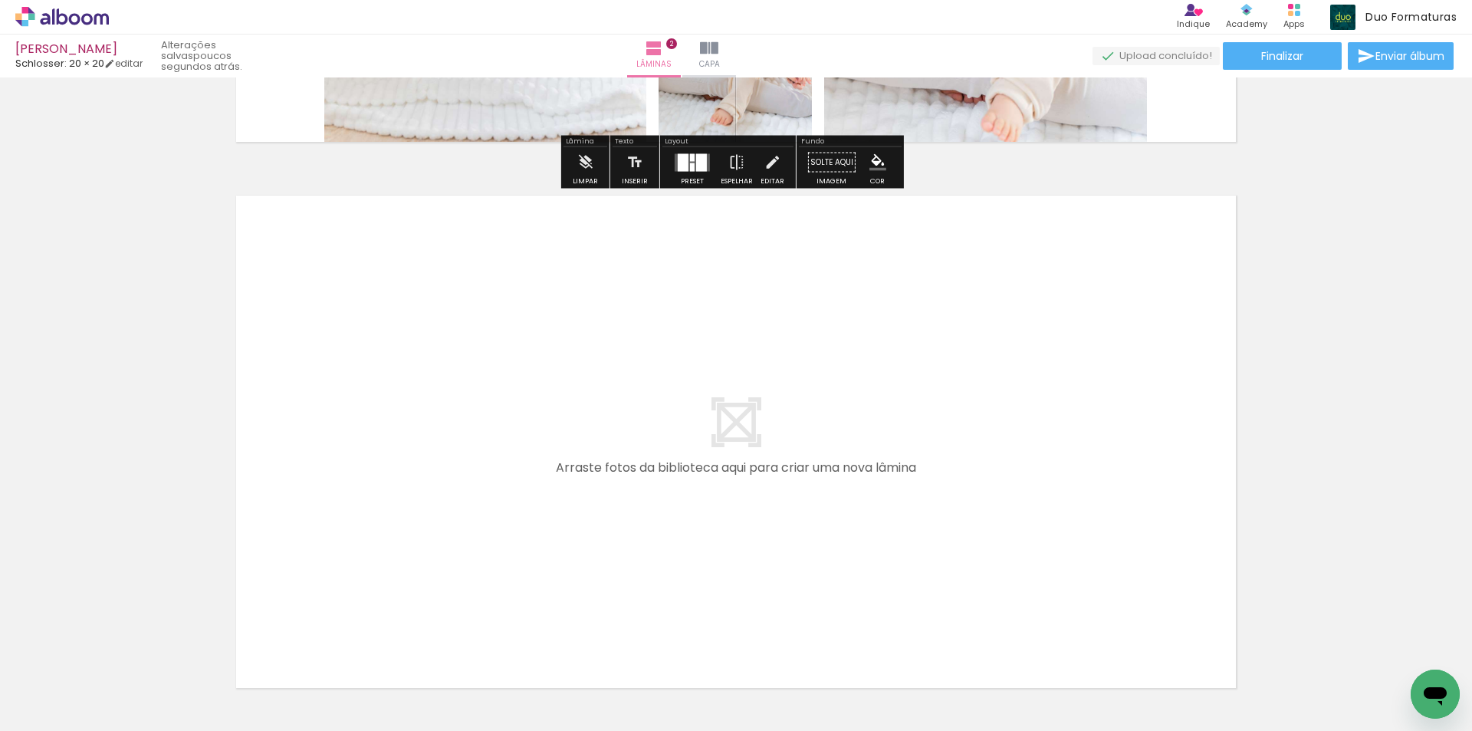
scroll to position [1102, 0]
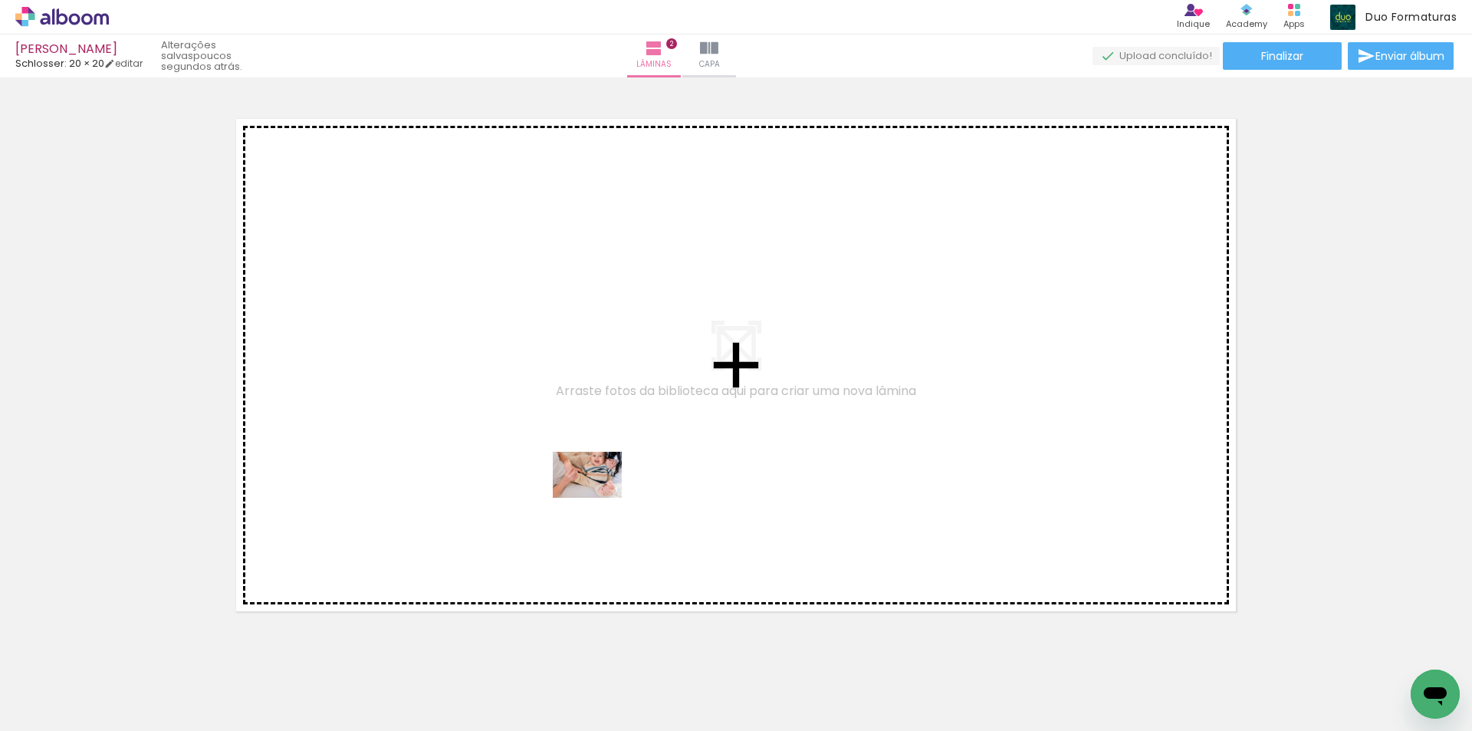
drag, startPoint x: 583, startPoint y: 684, endPoint x: 599, endPoint y: 498, distance: 186.9
click at [599, 498] on quentale-workspace at bounding box center [736, 365] width 1472 height 731
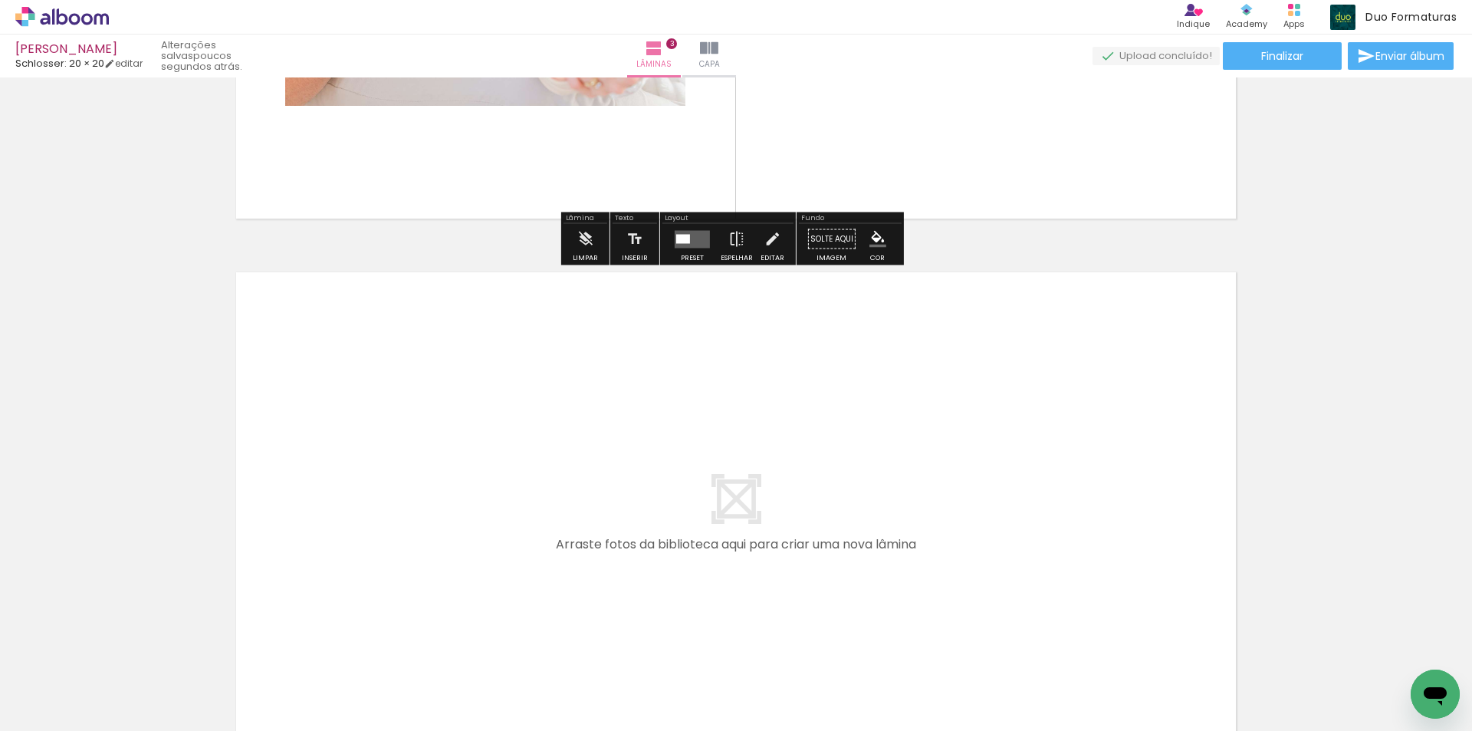
scroll to position [1572, 0]
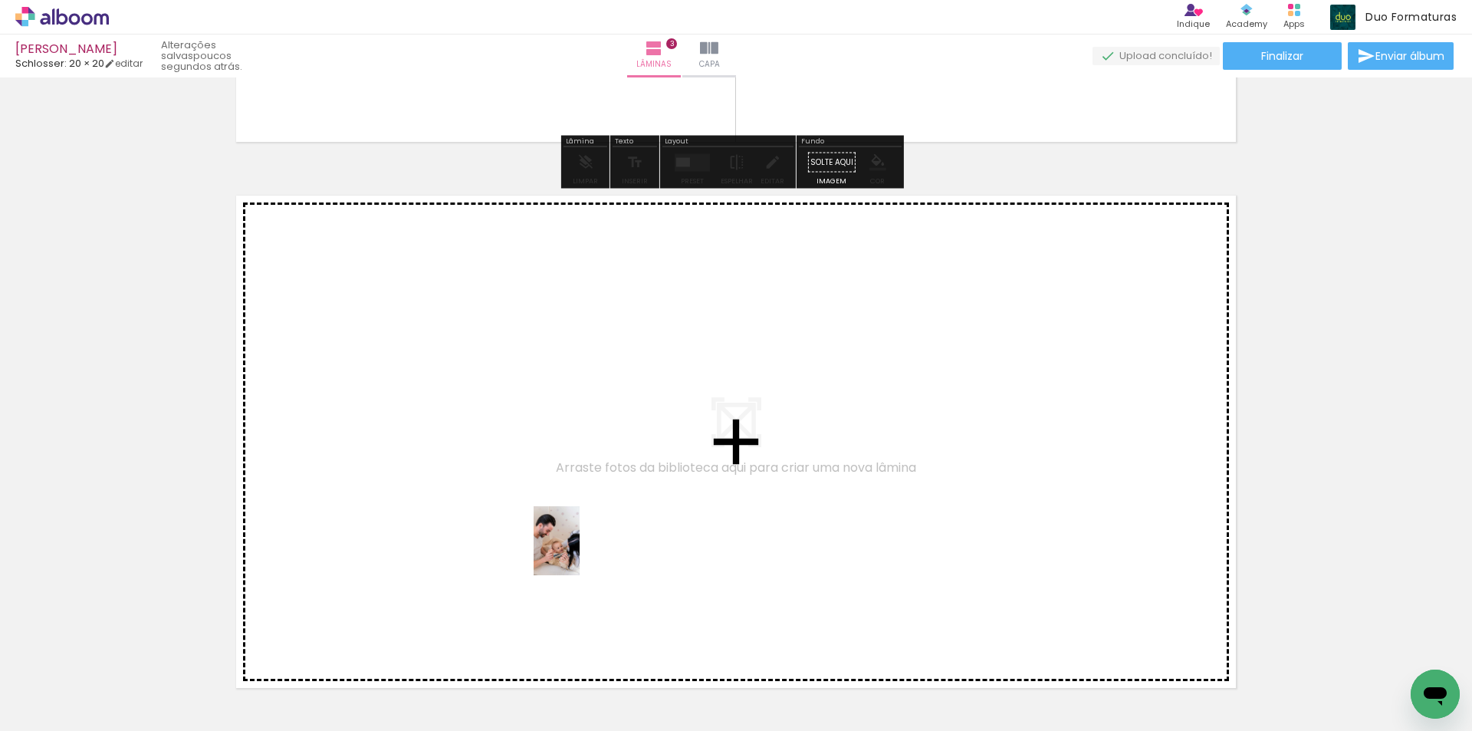
drag, startPoint x: 682, startPoint y: 696, endPoint x: 580, endPoint y: 552, distance: 176.5
click at [580, 552] on quentale-workspace at bounding box center [736, 365] width 1472 height 731
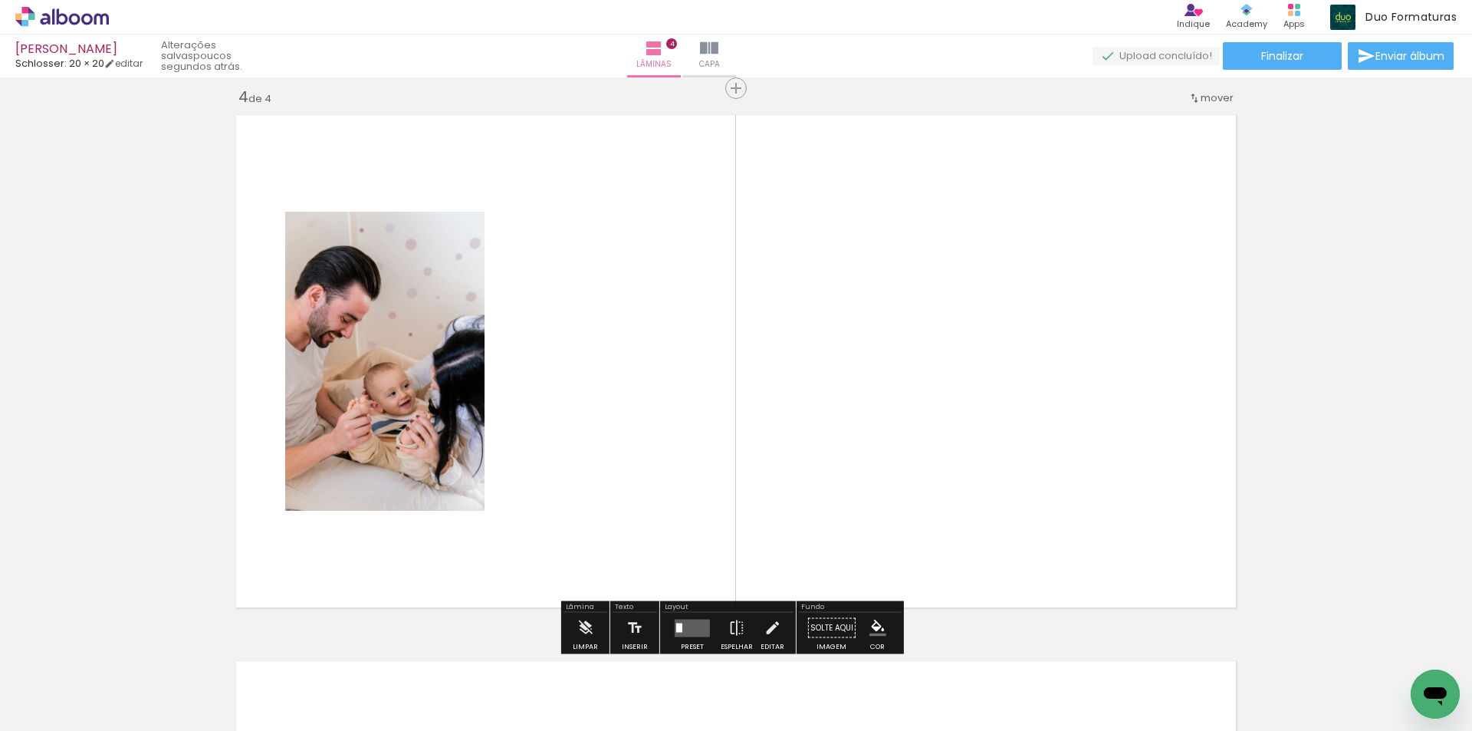
scroll to position [1657, 0]
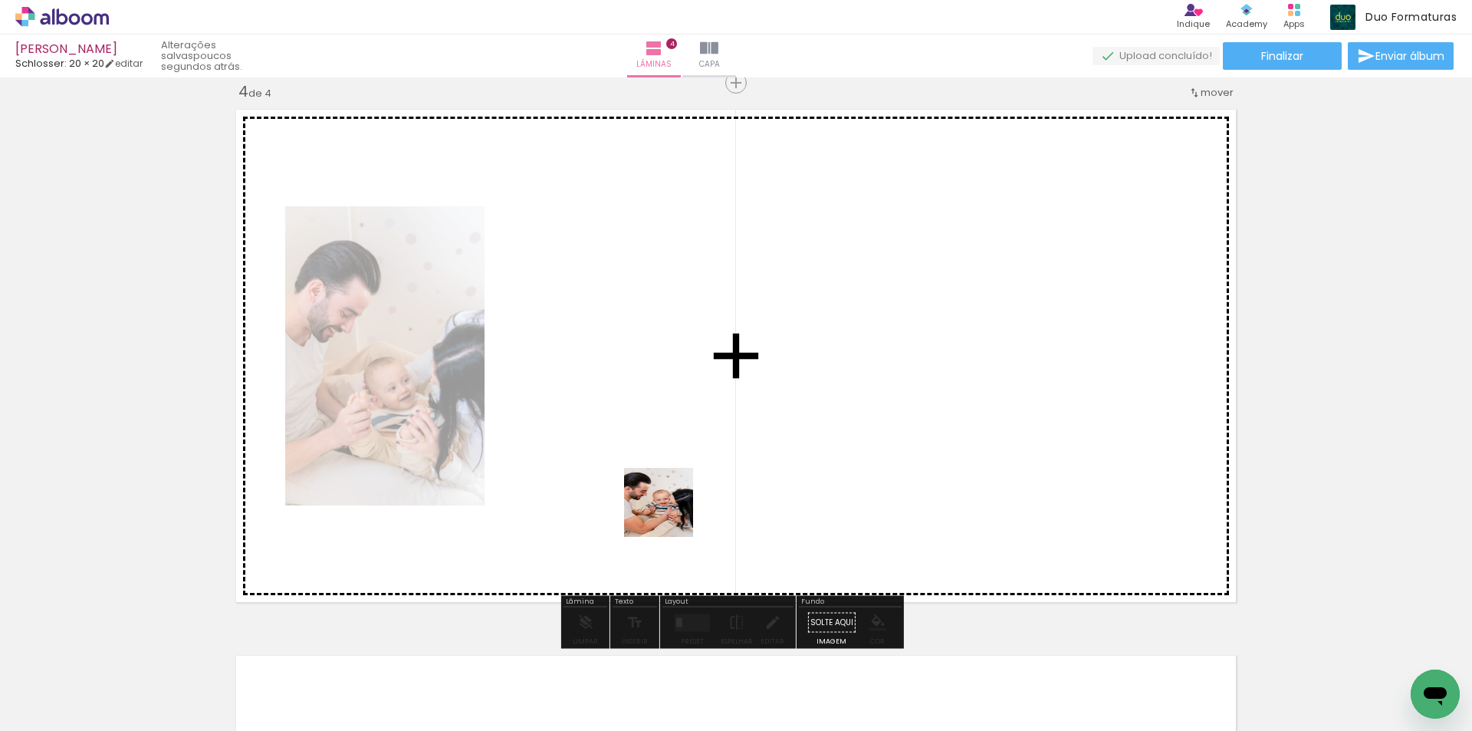
drag, startPoint x: 761, startPoint y: 698, endPoint x: 772, endPoint y: 621, distance: 77.5
click at [667, 497] on quentale-workspace at bounding box center [736, 365] width 1472 height 731
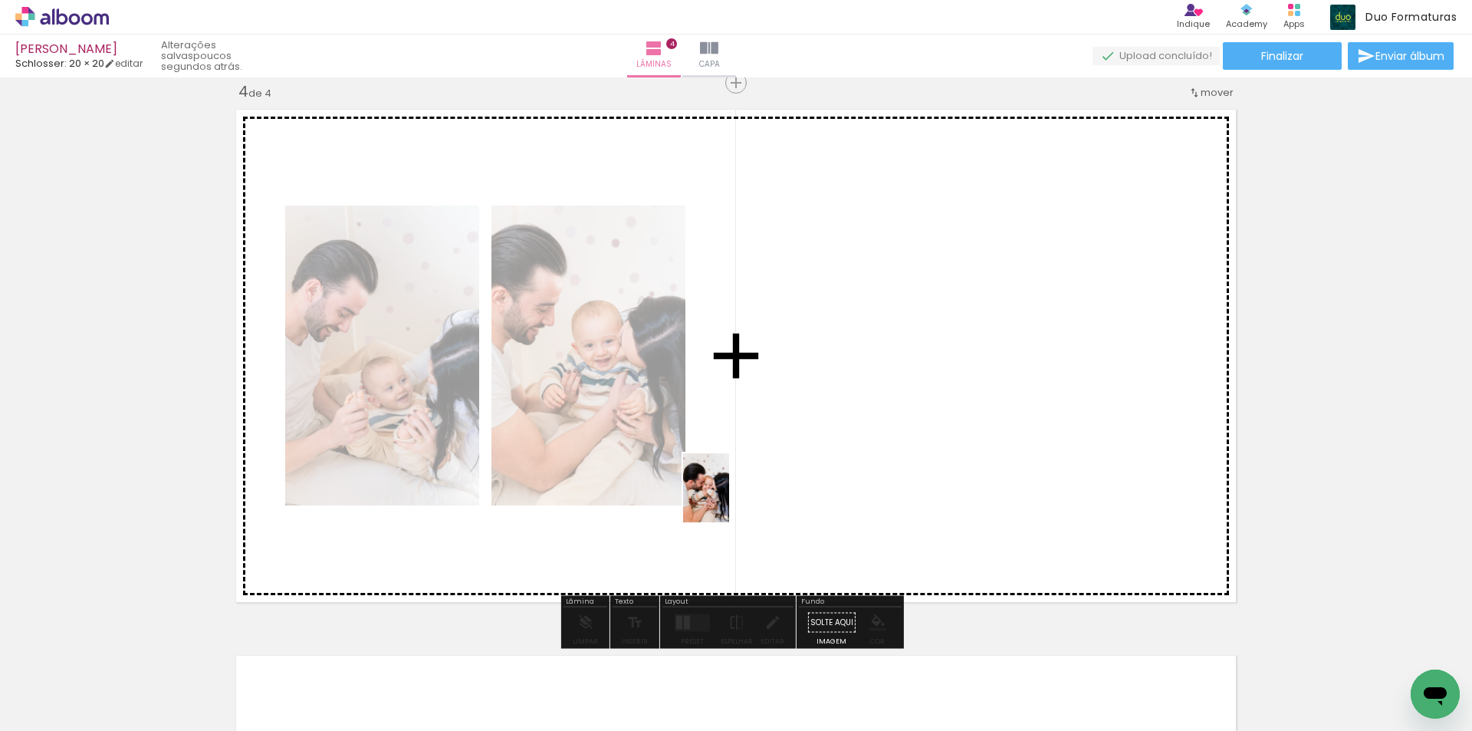
drag, startPoint x: 845, startPoint y: 711, endPoint x: 727, endPoint y: 490, distance: 250.4
click at [727, 490] on quentale-workspace at bounding box center [736, 365] width 1472 height 731
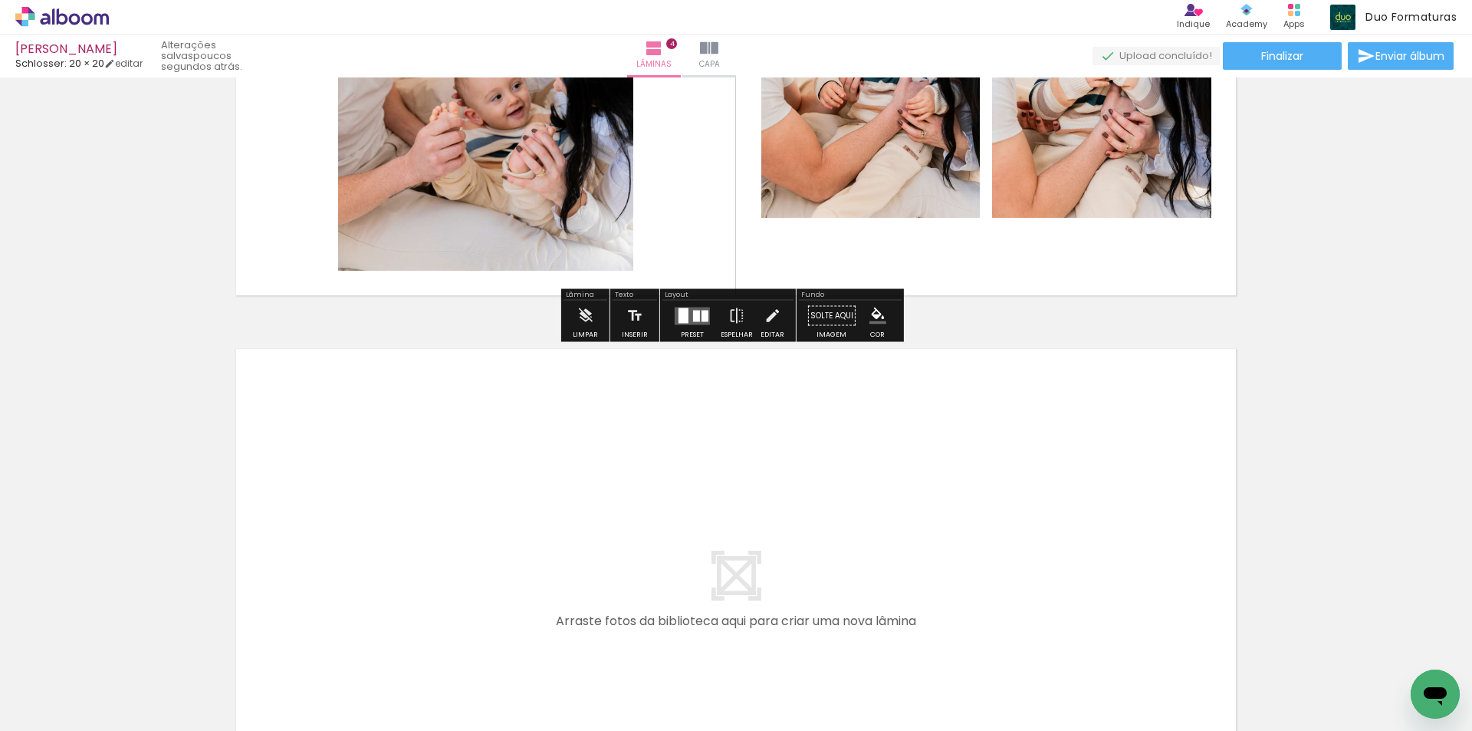
scroll to position [2041, 0]
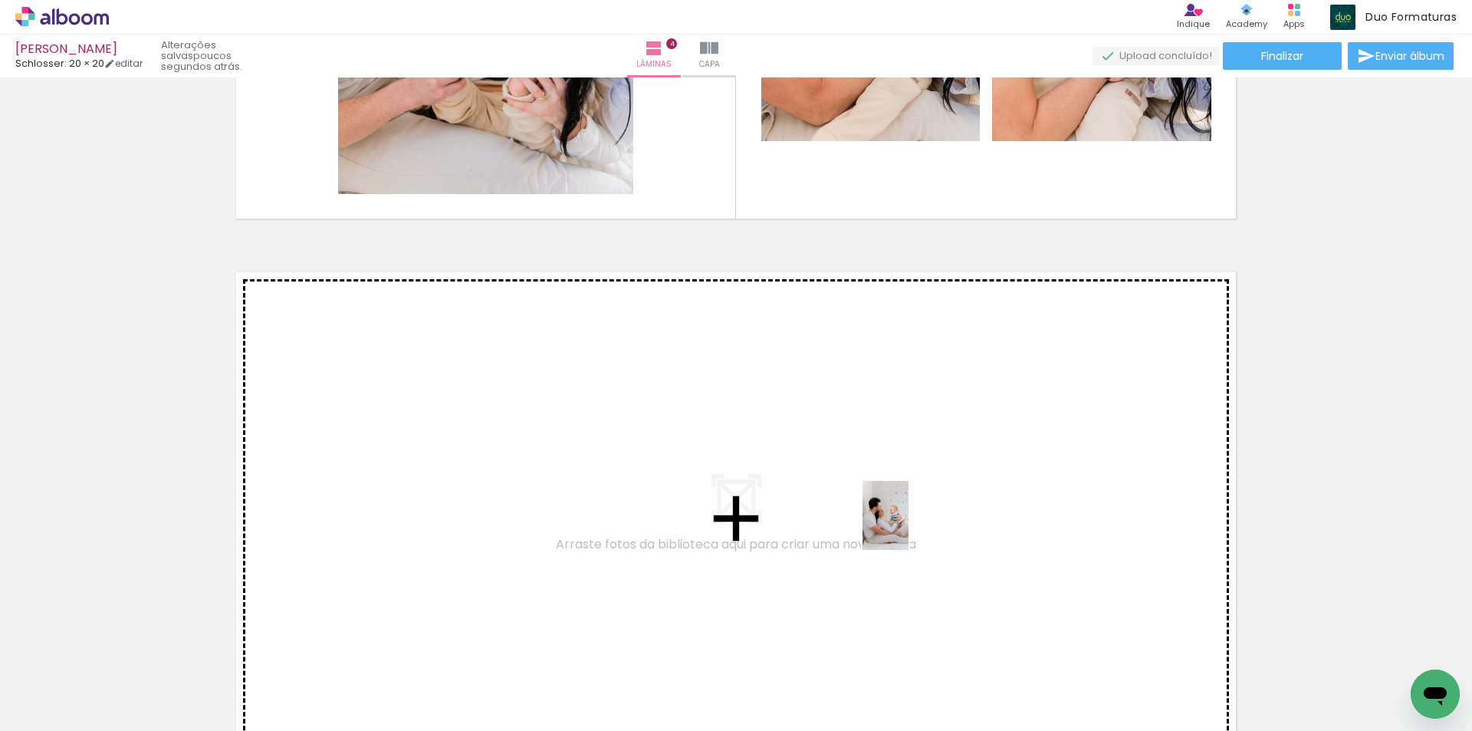
drag, startPoint x: 1017, startPoint y: 683, endPoint x: 908, endPoint y: 527, distance: 190.1
click at [908, 527] on quentale-workspace at bounding box center [736, 365] width 1472 height 731
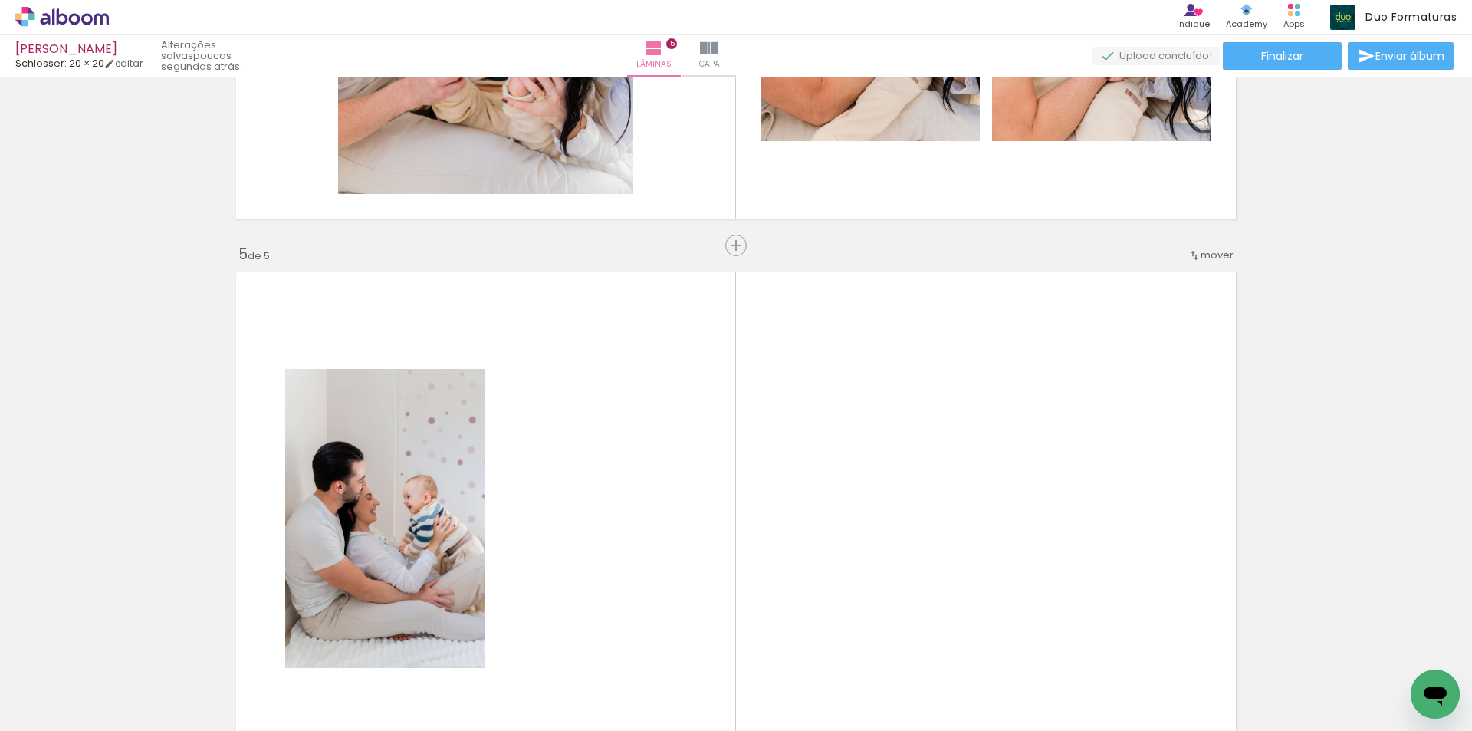
scroll to position [2203, 0]
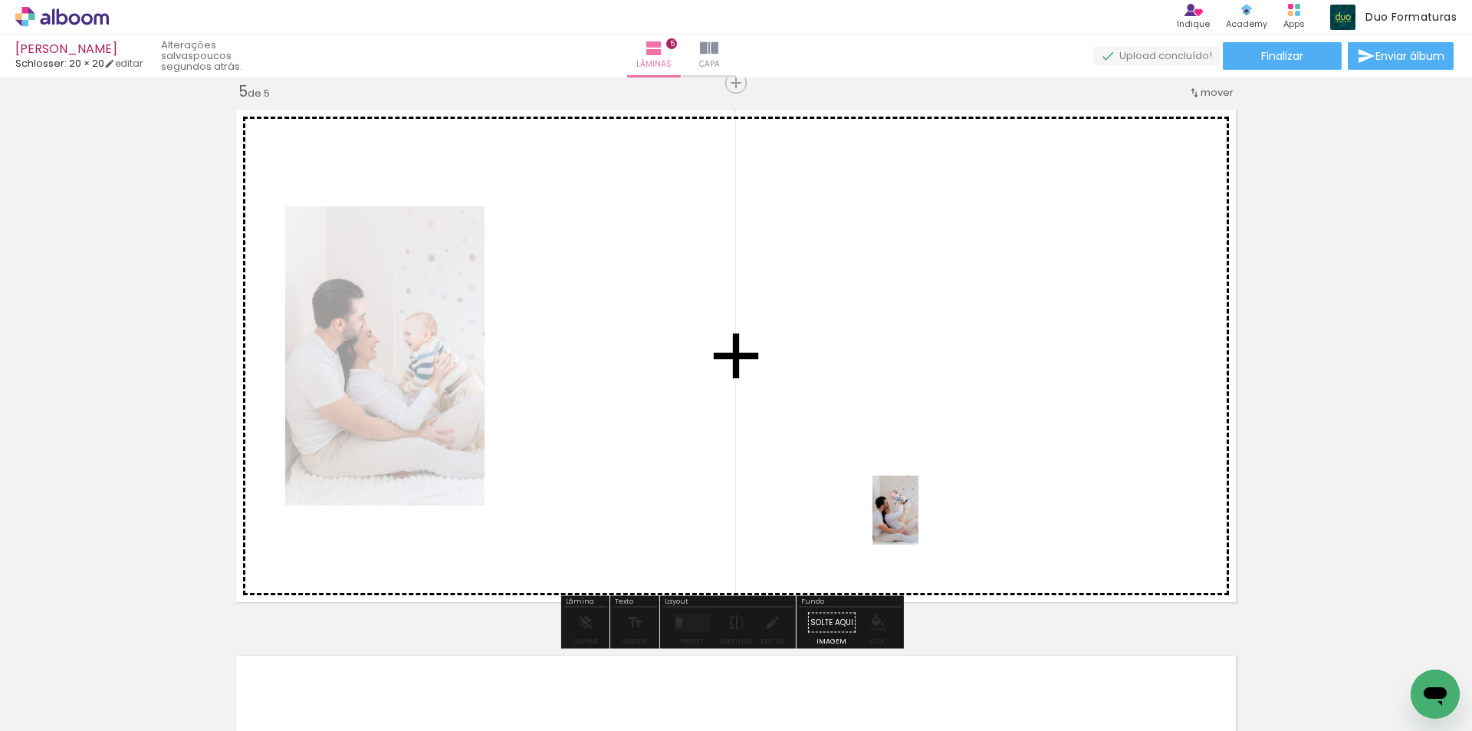
drag, startPoint x: 1098, startPoint y: 704, endPoint x: 918, endPoint y: 521, distance: 255.9
click at [918, 521] on quentale-workspace at bounding box center [736, 365] width 1472 height 731
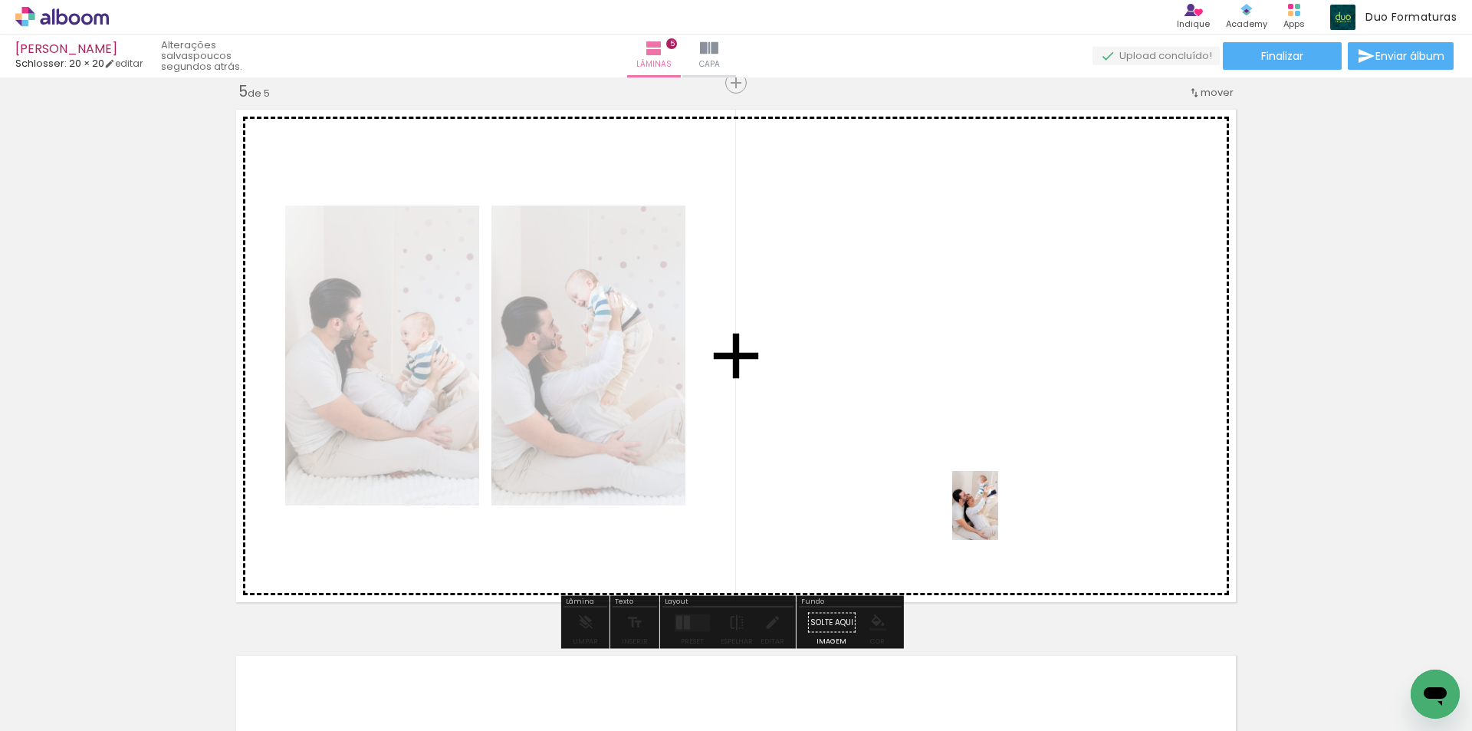
drag, startPoint x: 1198, startPoint y: 682, endPoint x: 990, endPoint y: 511, distance: 268.6
click at [990, 511] on quentale-workspace at bounding box center [736, 365] width 1472 height 731
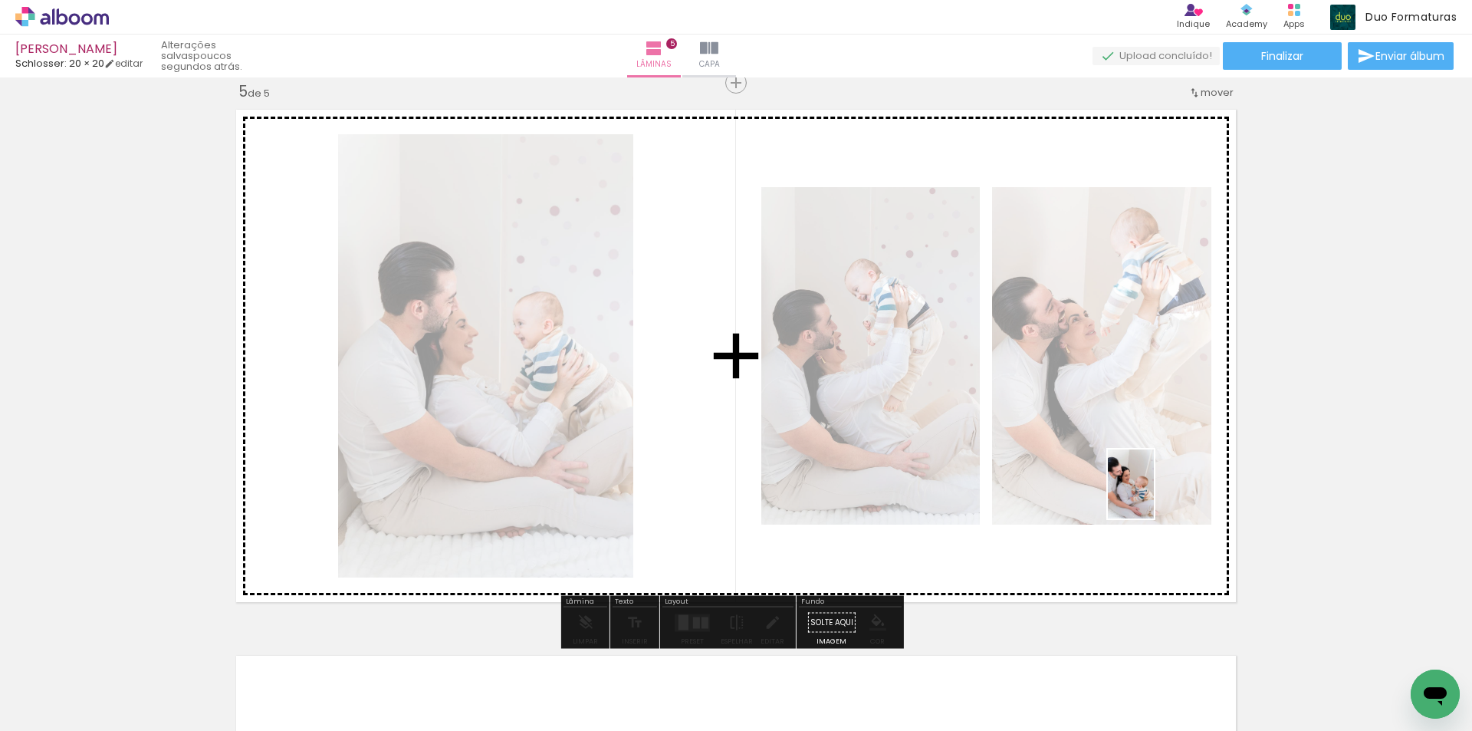
drag, startPoint x: 1260, startPoint y: 687, endPoint x: 1154, endPoint y: 495, distance: 219.3
click at [1154, 495] on quentale-workspace at bounding box center [736, 365] width 1472 height 731
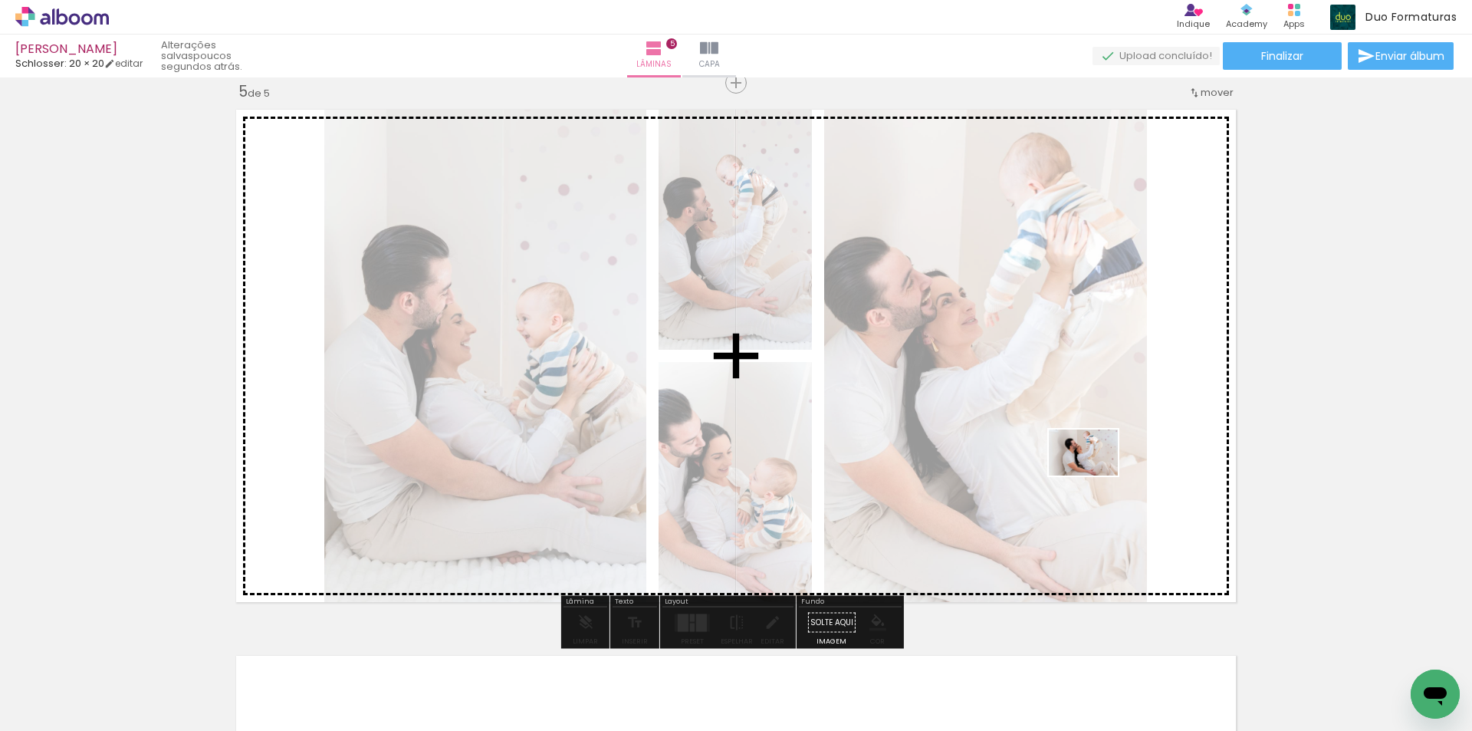
drag, startPoint x: 1371, startPoint y: 692, endPoint x: 1095, endPoint y: 475, distance: 351.1
click at [1095, 475] on quentale-workspace at bounding box center [736, 365] width 1472 height 731
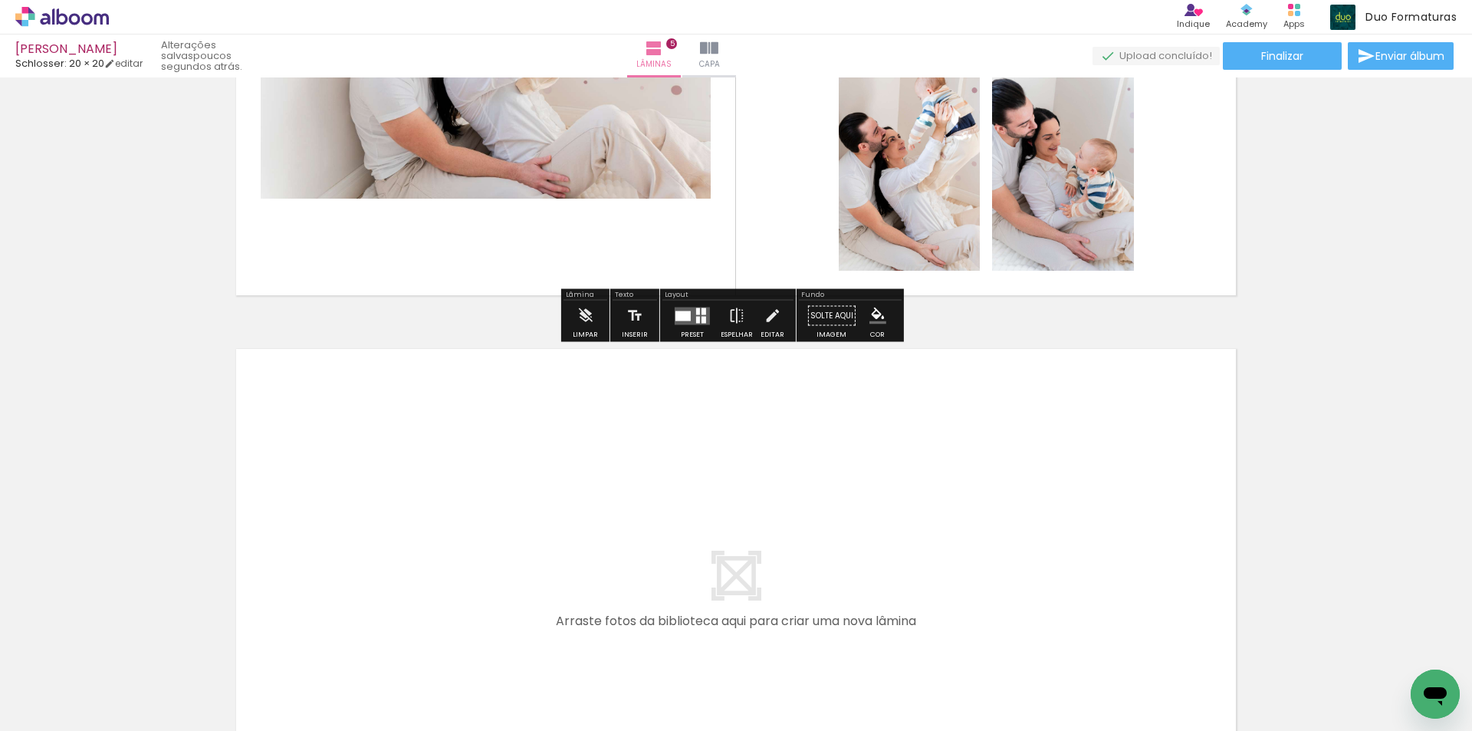
scroll to position [2587, 0]
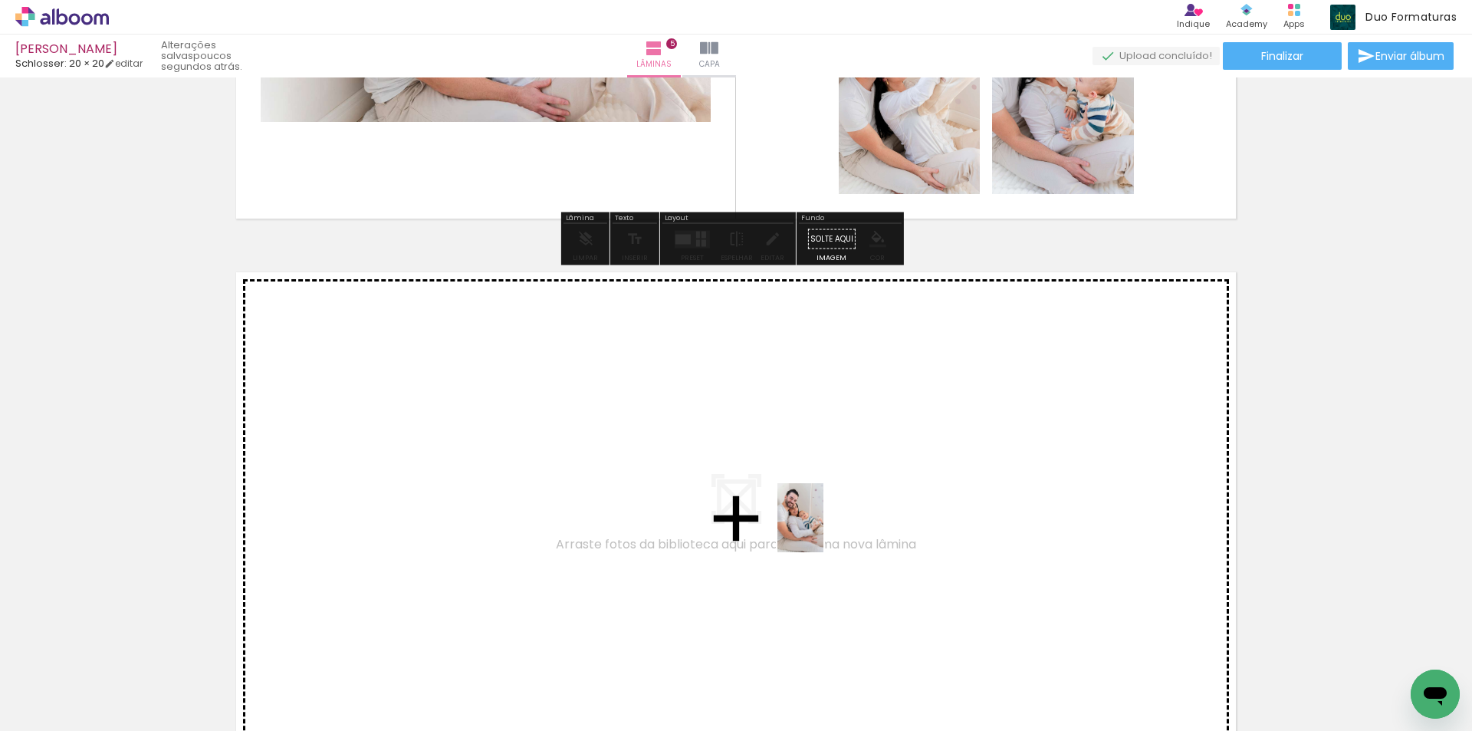
drag, startPoint x: 924, startPoint y: 703, endPoint x: 815, endPoint y: 522, distance: 211.2
click at [815, 522] on quentale-workspace at bounding box center [736, 365] width 1472 height 731
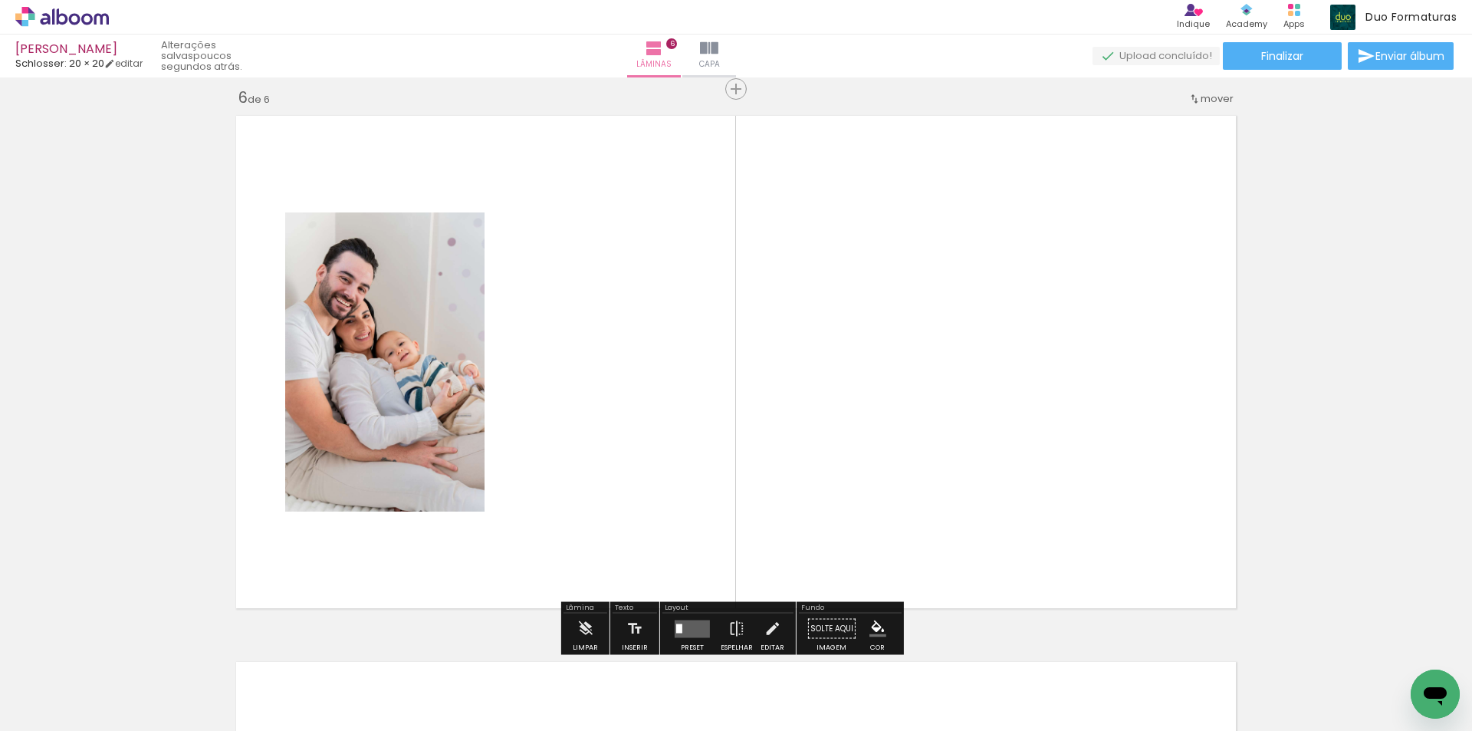
scroll to position [2749, 0]
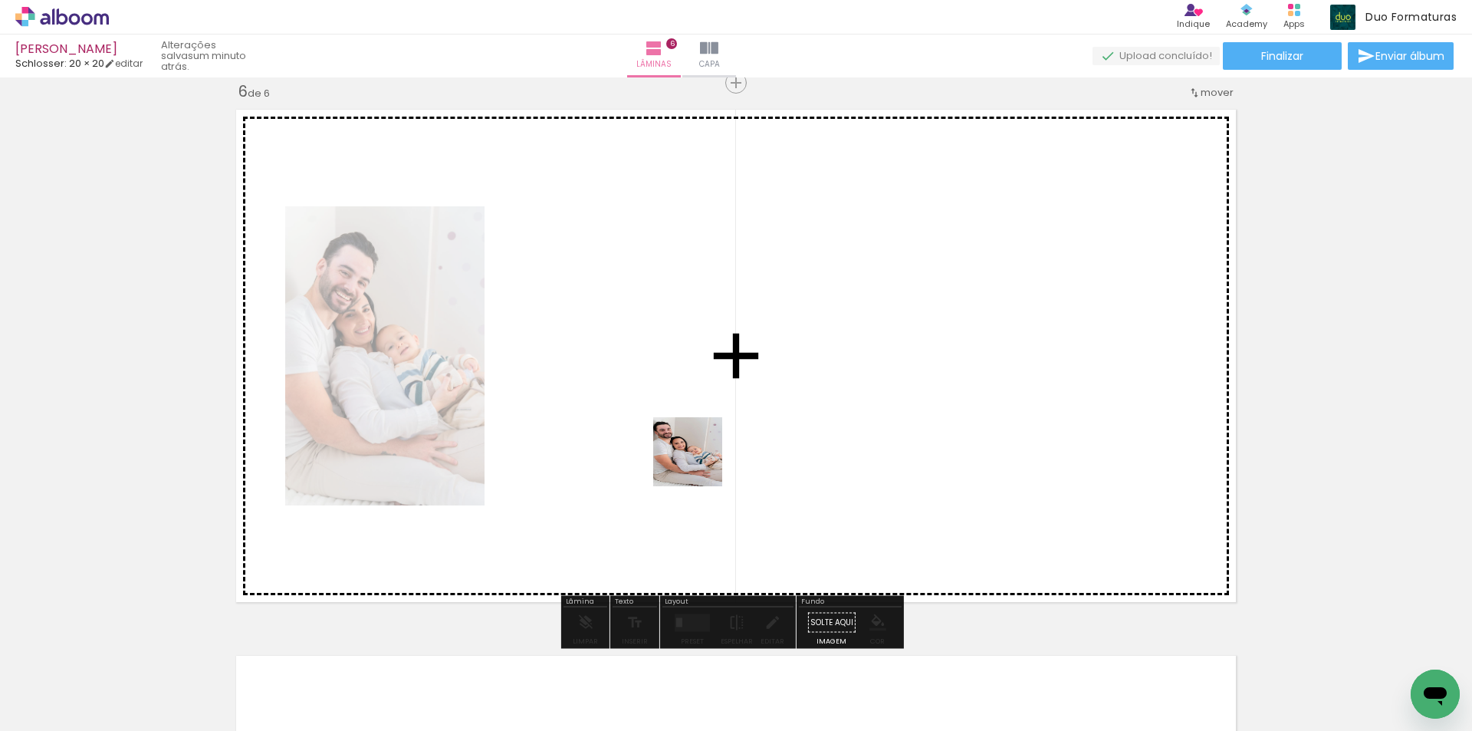
drag, startPoint x: 1007, startPoint y: 690, endPoint x: 699, endPoint y: 462, distance: 382.6
click at [699, 462] on quentale-workspace at bounding box center [736, 365] width 1472 height 731
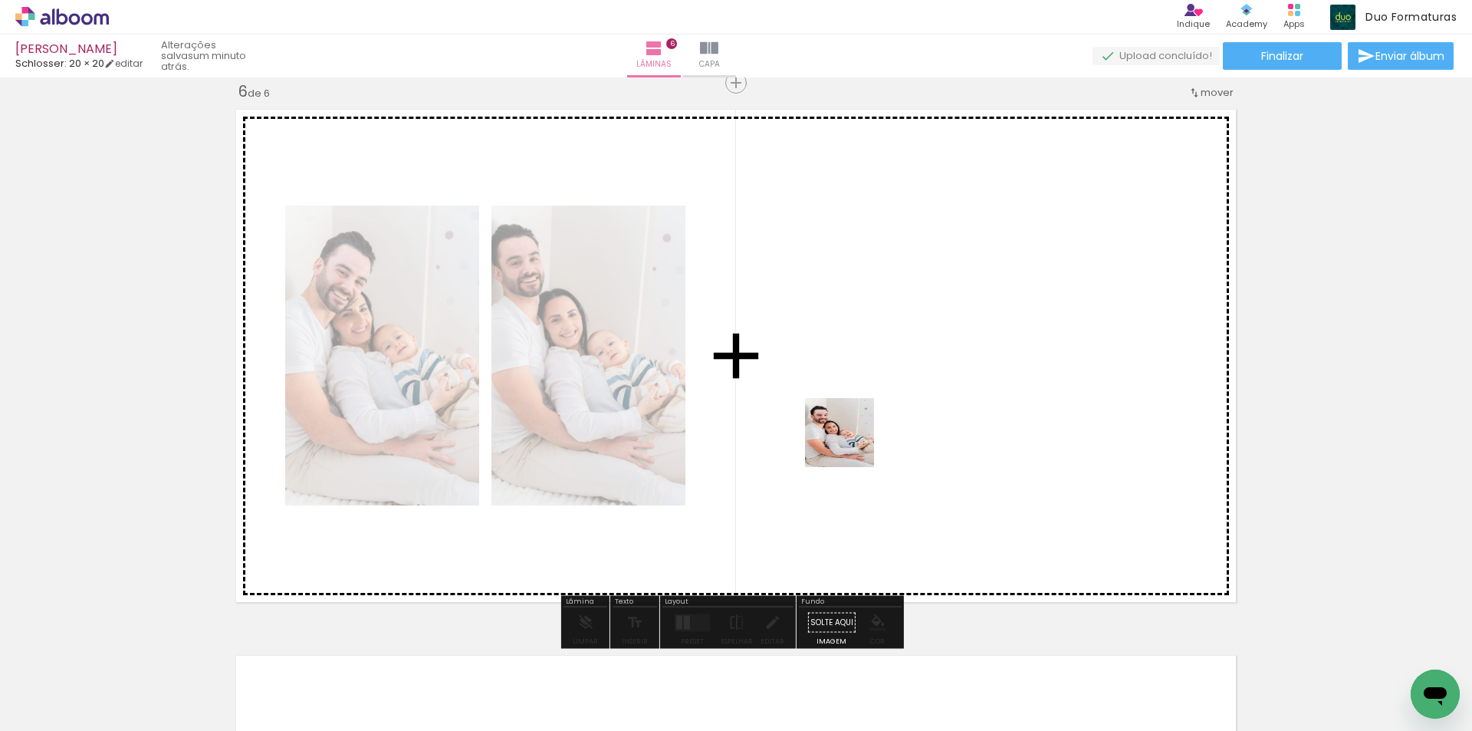
drag, startPoint x: 1099, startPoint y: 691, endPoint x: 850, endPoint y: 443, distance: 351.3
click at [850, 443] on quentale-workspace at bounding box center [736, 365] width 1472 height 731
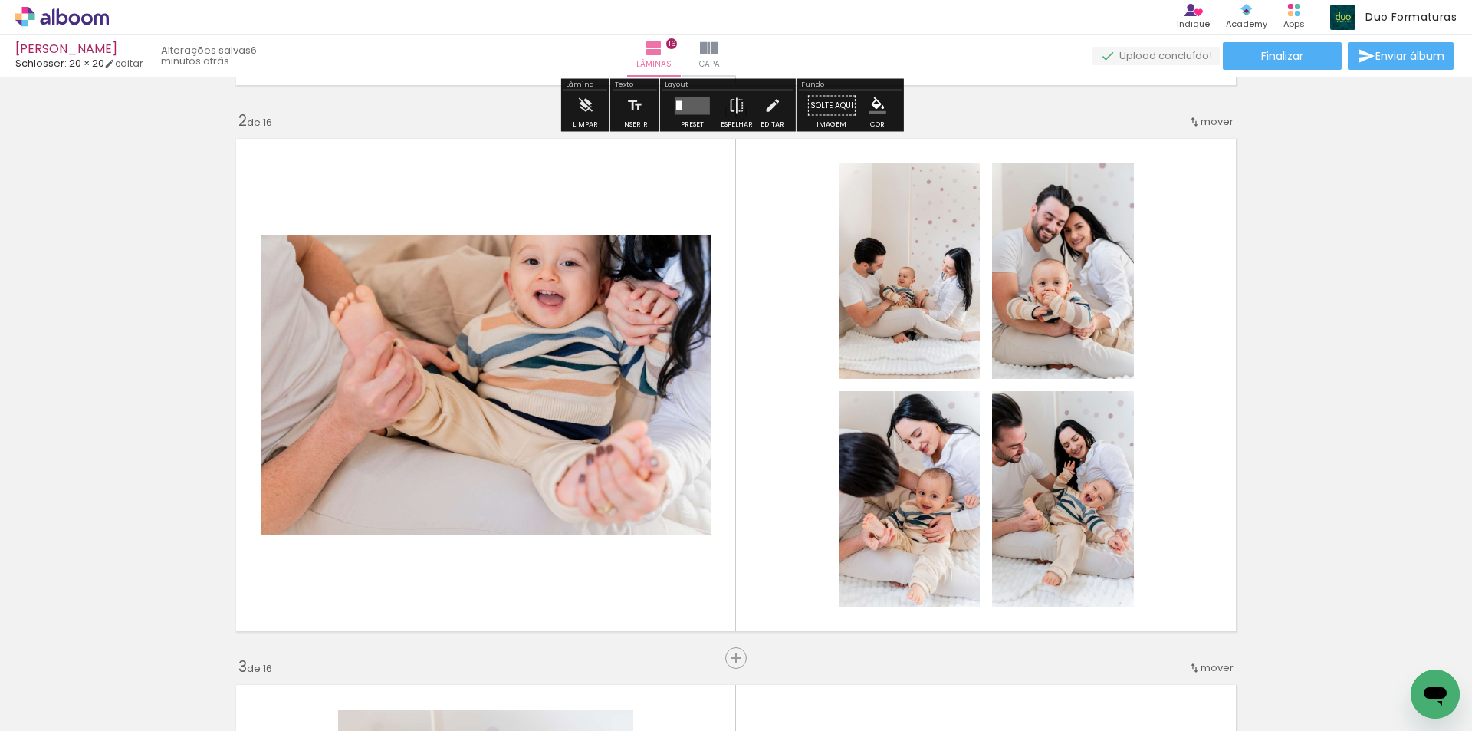
scroll to position [920, 0]
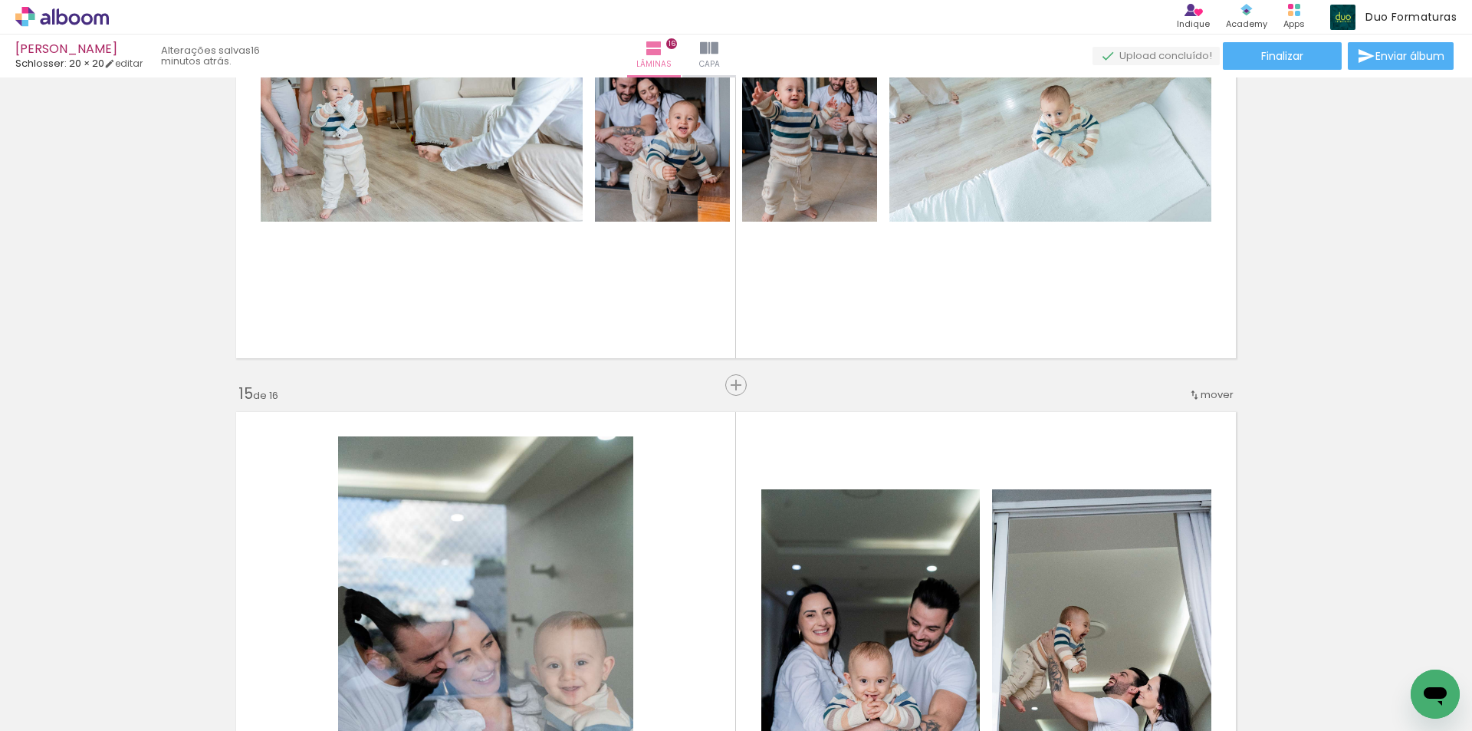
scroll to position [7206, 0]
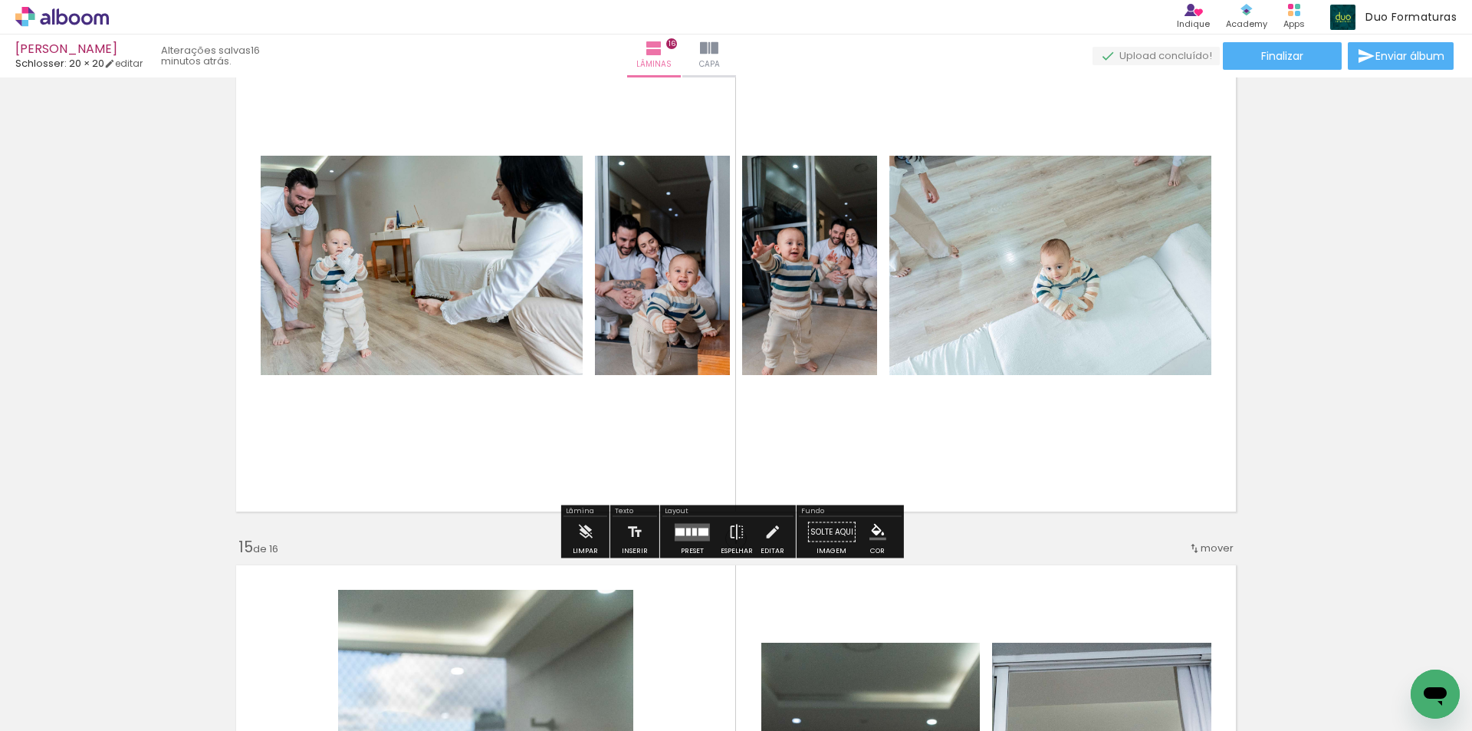
click at [333, 288] on quentale-photo at bounding box center [422, 265] width 322 height 219
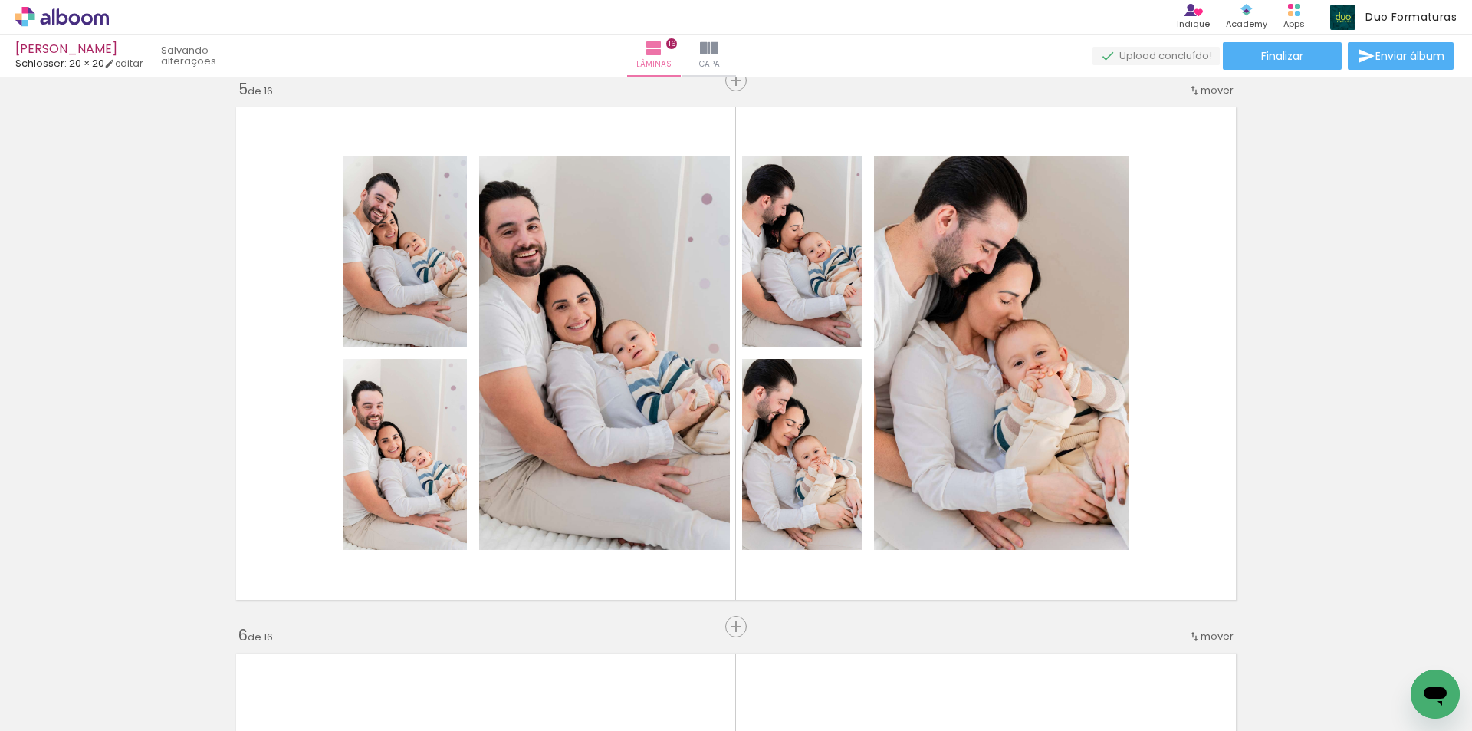
scroll to position [2229, 0]
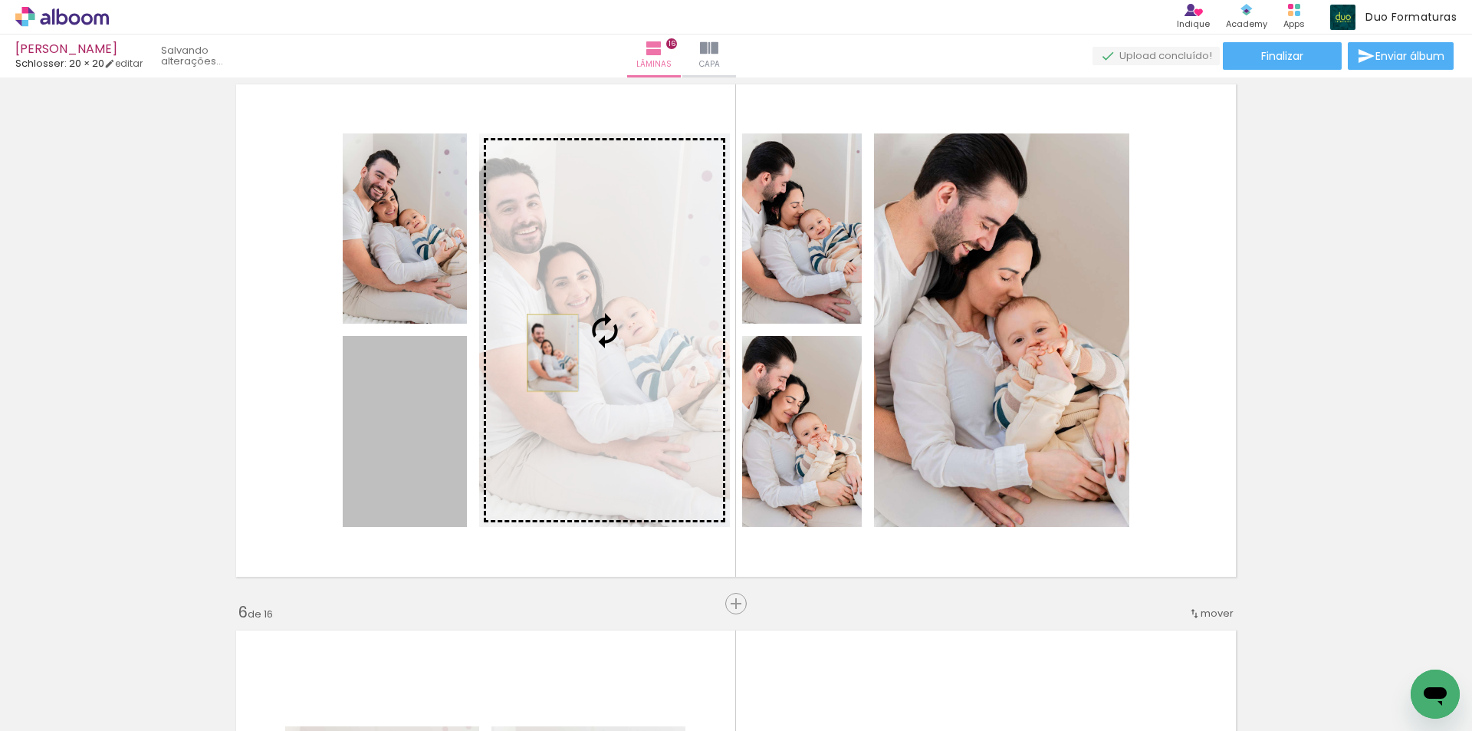
drag, startPoint x: 422, startPoint y: 406, endPoint x: 547, endPoint y: 353, distance: 136.0
click at [0, 0] on slot at bounding box center [0, 0] width 0 height 0
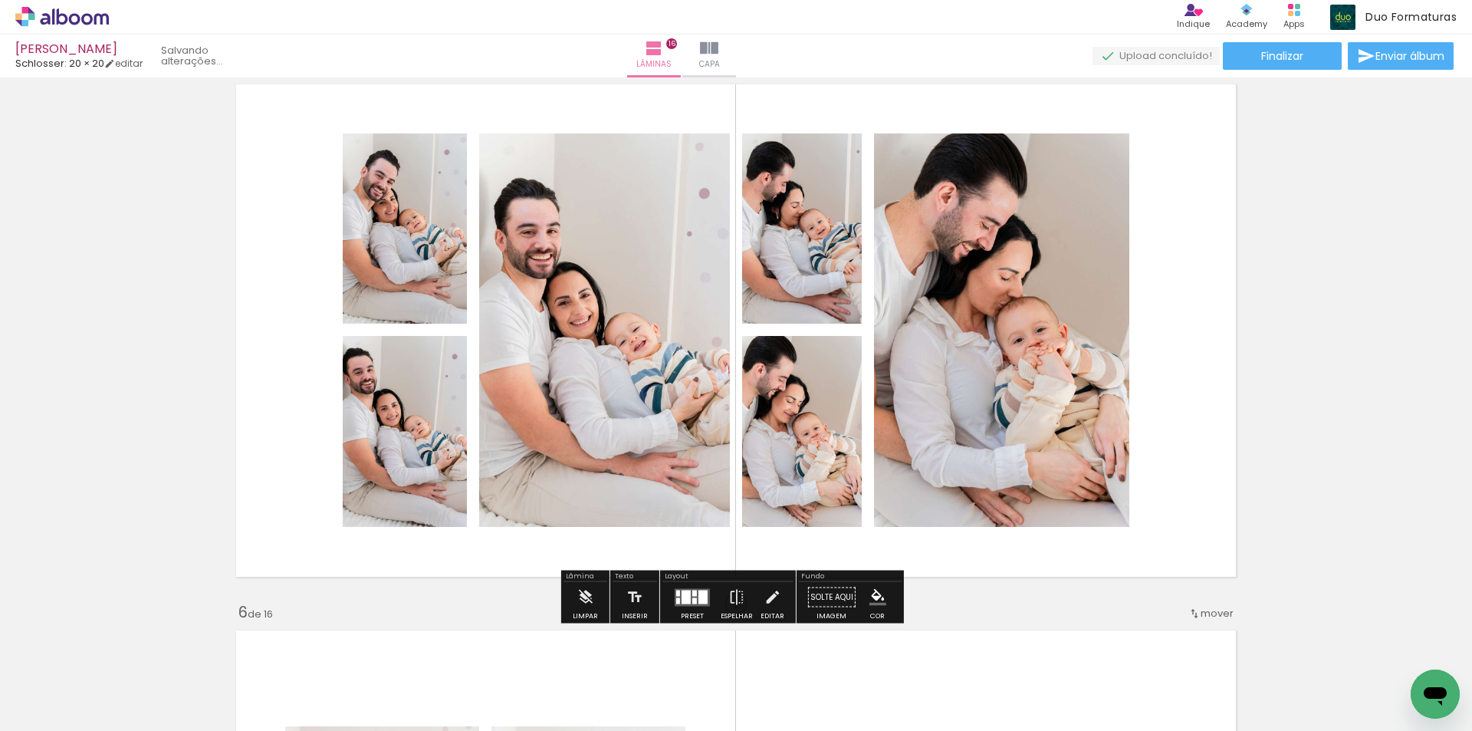
click at [0, 0] on p "O Designbox precisa ser recarregado. Não se preocupe, seu design está salvo. En…" at bounding box center [0, 0] width 0 height 0
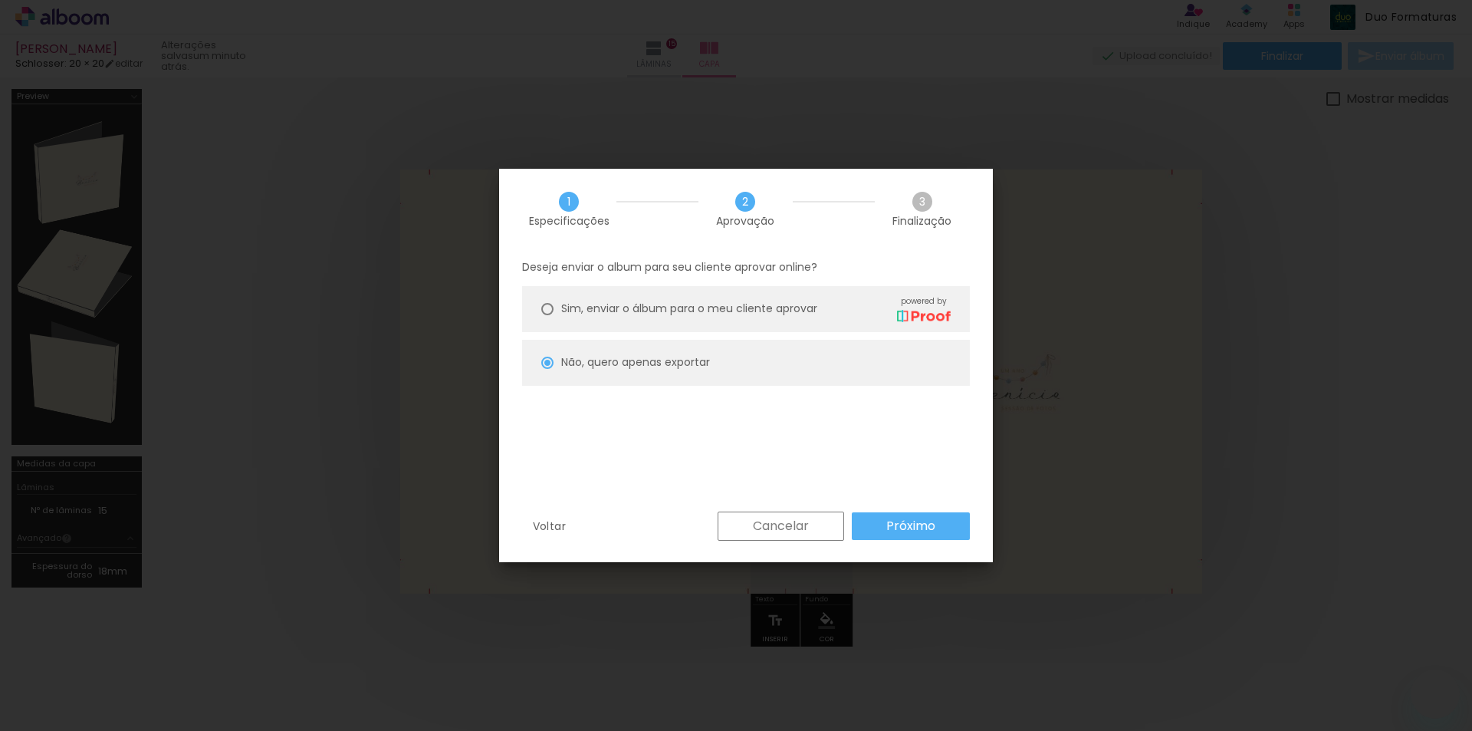
click at [0, 0] on slot "Próximo" at bounding box center [0, 0] width 0 height 0
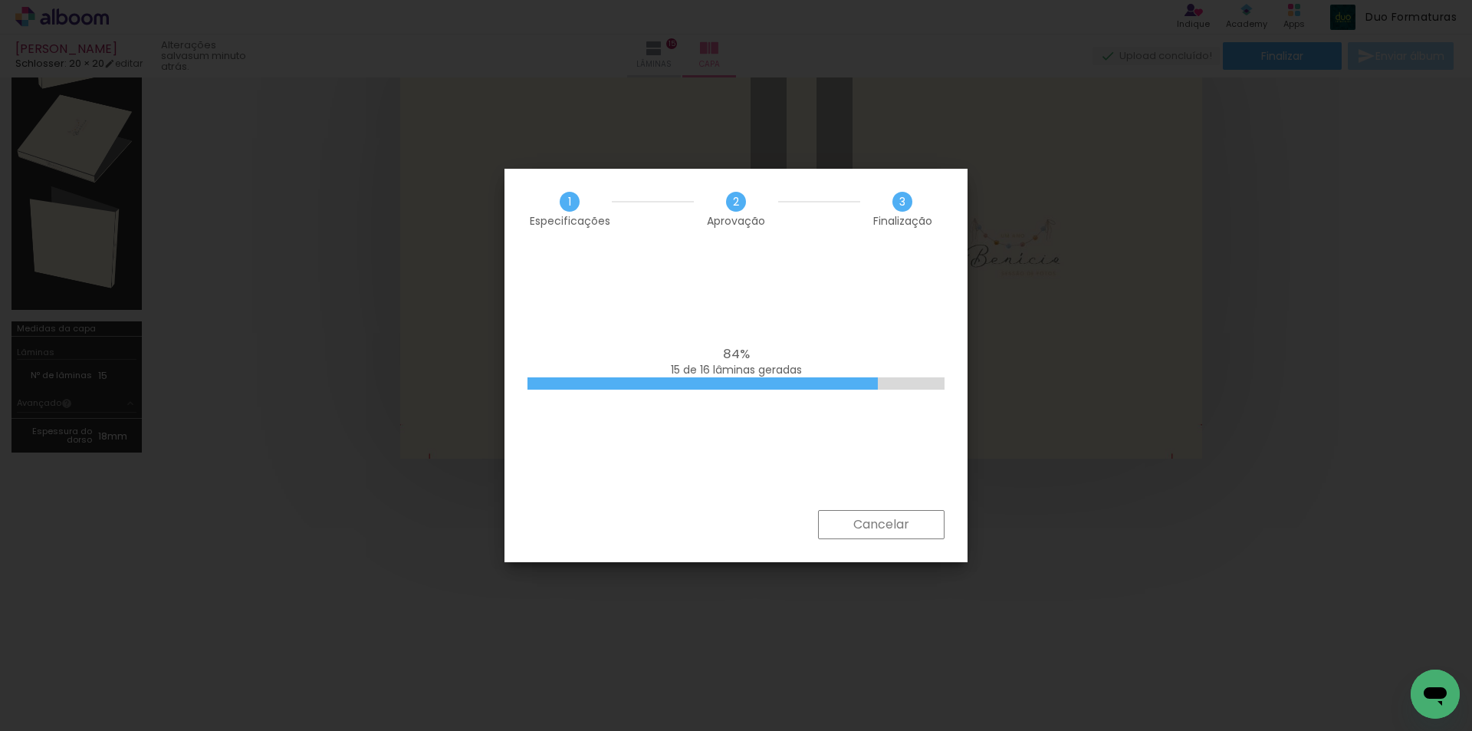
scroll to position [0, 3638]
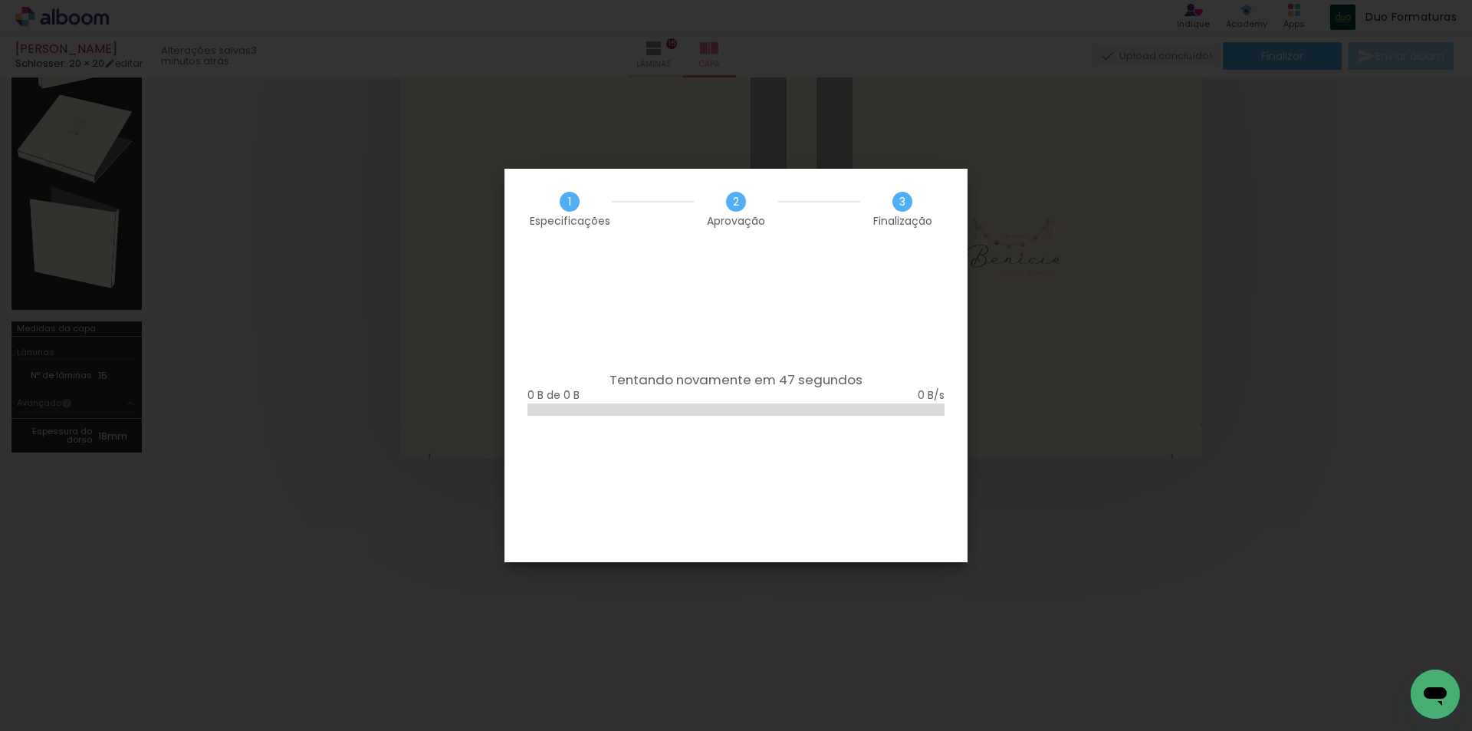
scroll to position [0, 3638]
click at [1138, 325] on iron-overlay-backdrop at bounding box center [736, 365] width 1472 height 731
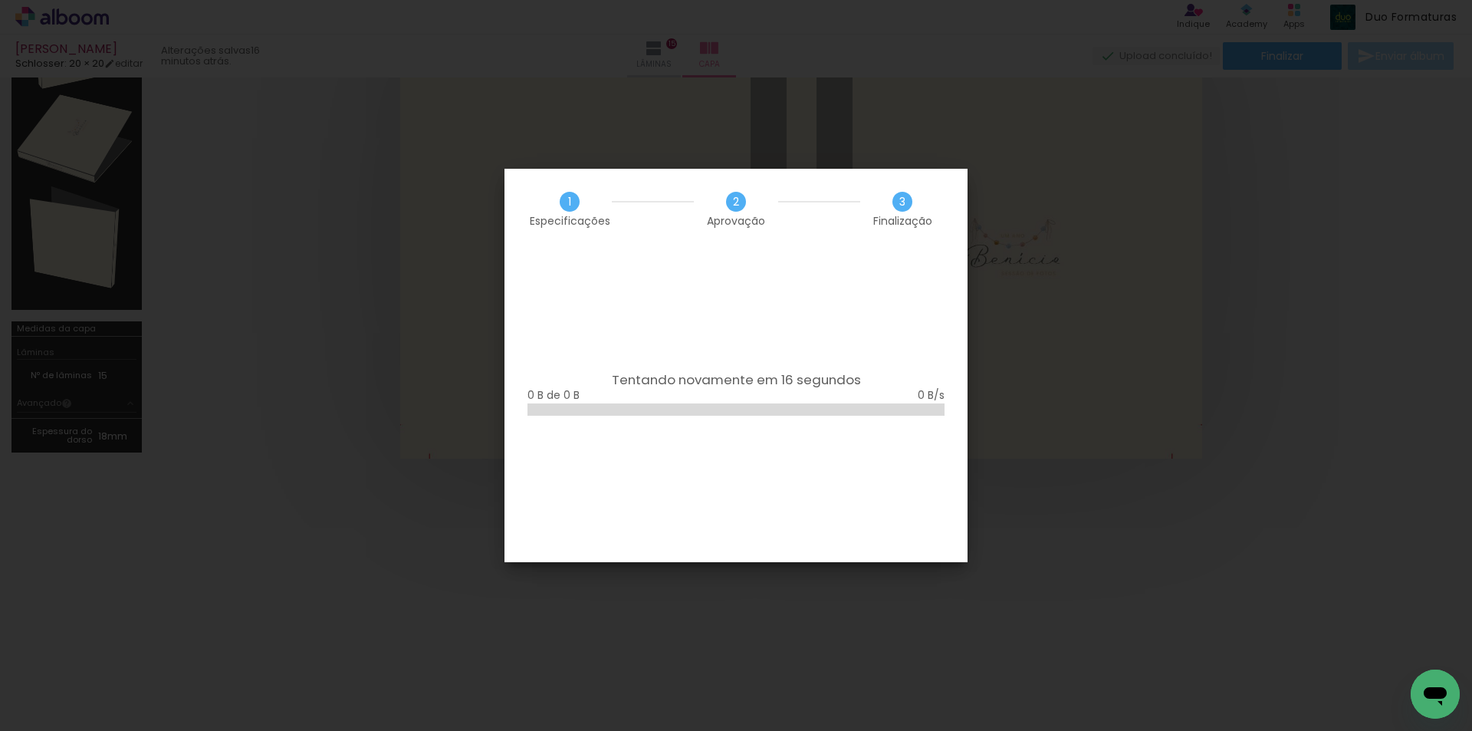
scroll to position [0, 3638]
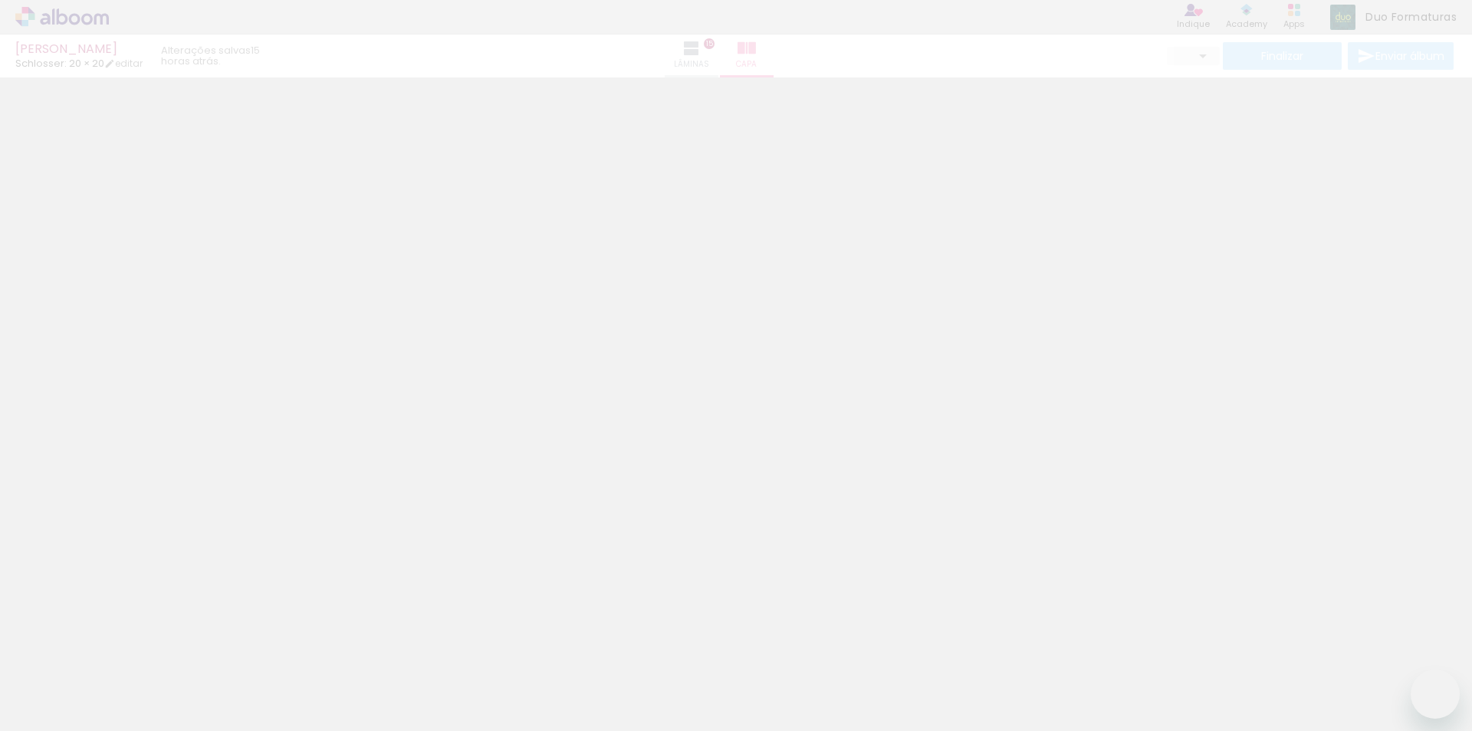
type input "0"
